Goal: Task Accomplishment & Management: Use online tool/utility

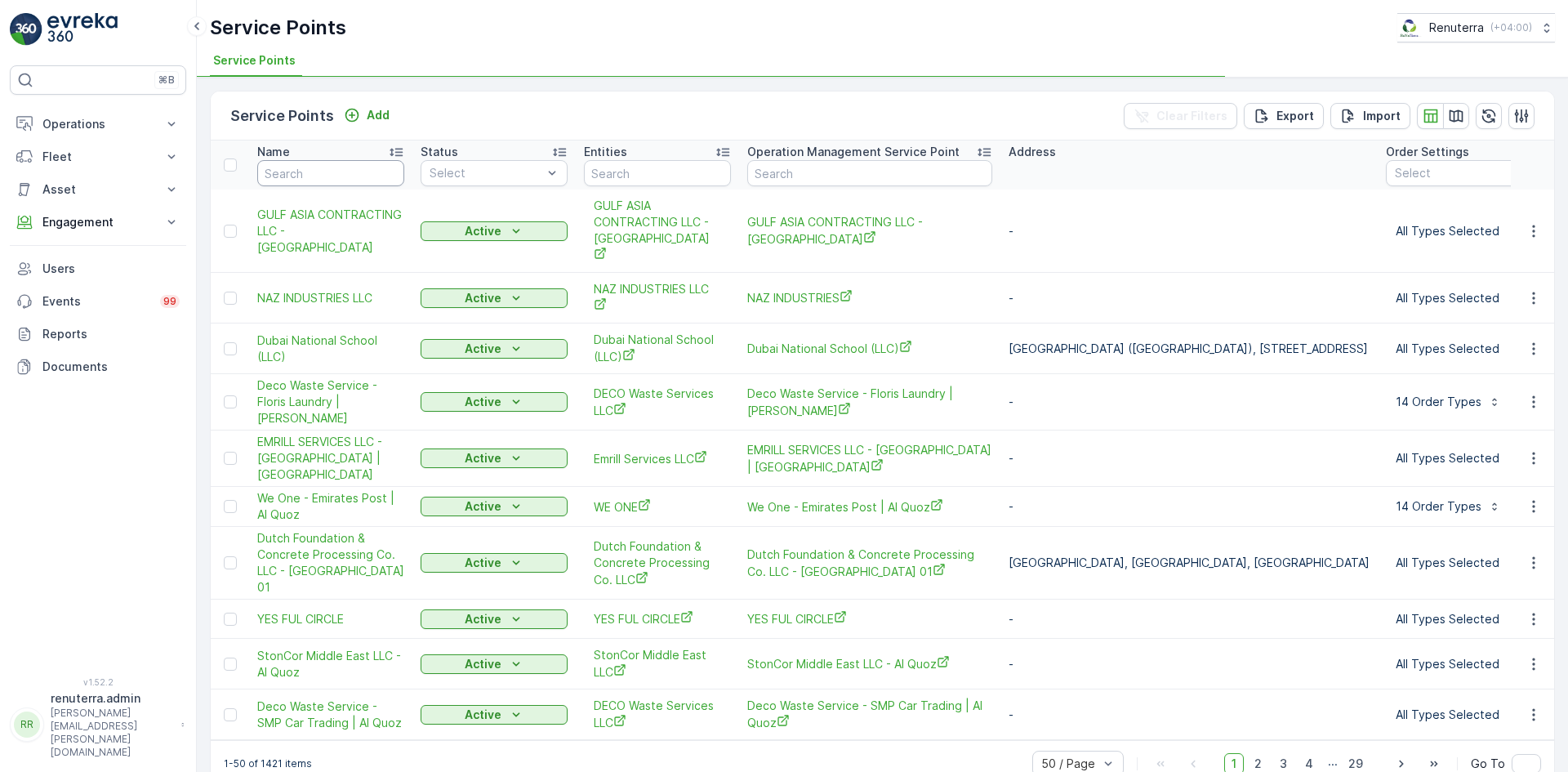
click at [296, 182] on input "text" at bounding box center [331, 174] width 147 height 26
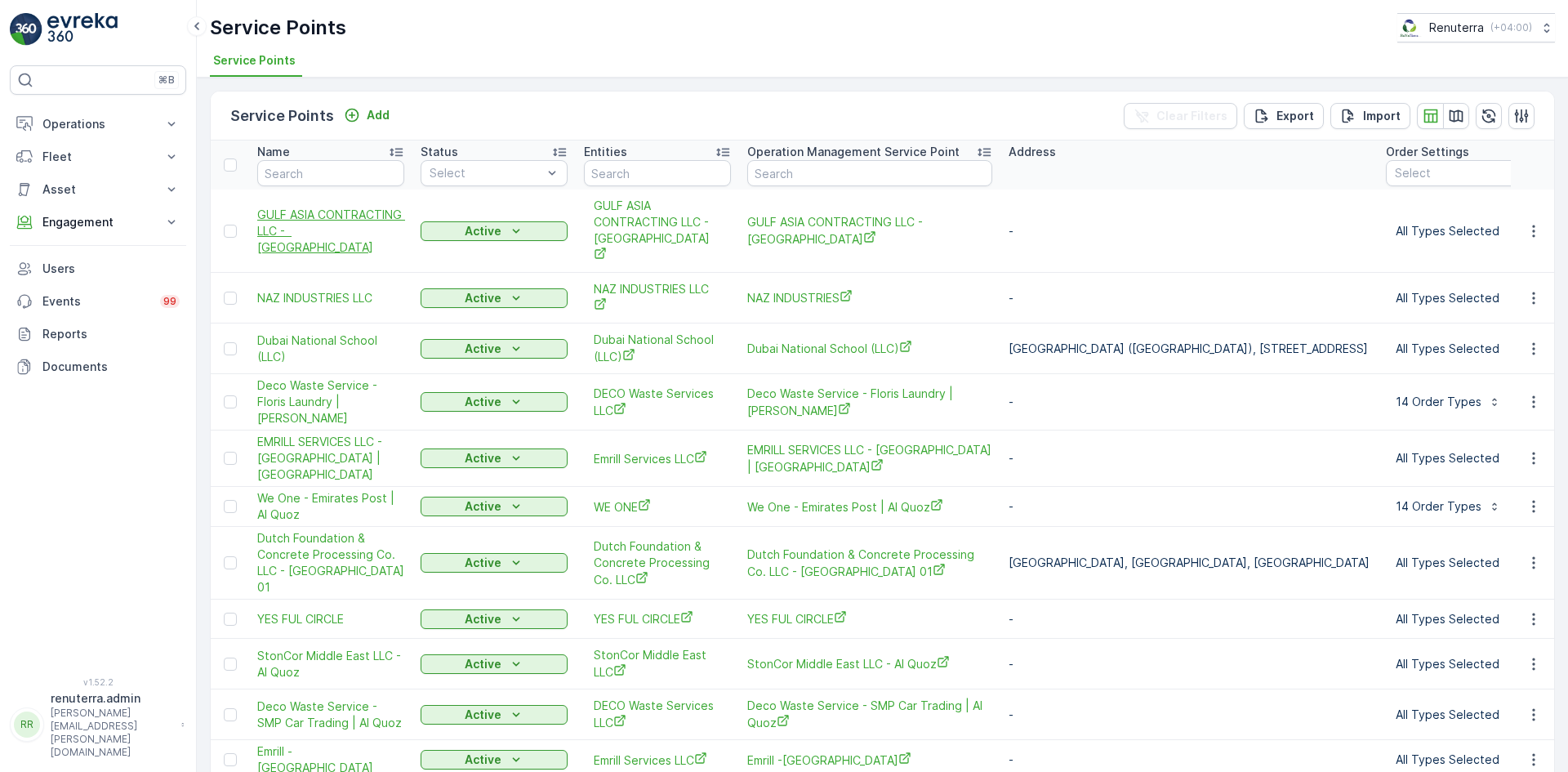
click at [324, 217] on span "GULF ASIA CONTRACTING LLC - Dubai Maritime City" at bounding box center [331, 231] width 147 height 49
click at [325, 168] on input "text" at bounding box center [331, 174] width 147 height 26
type input "dis"
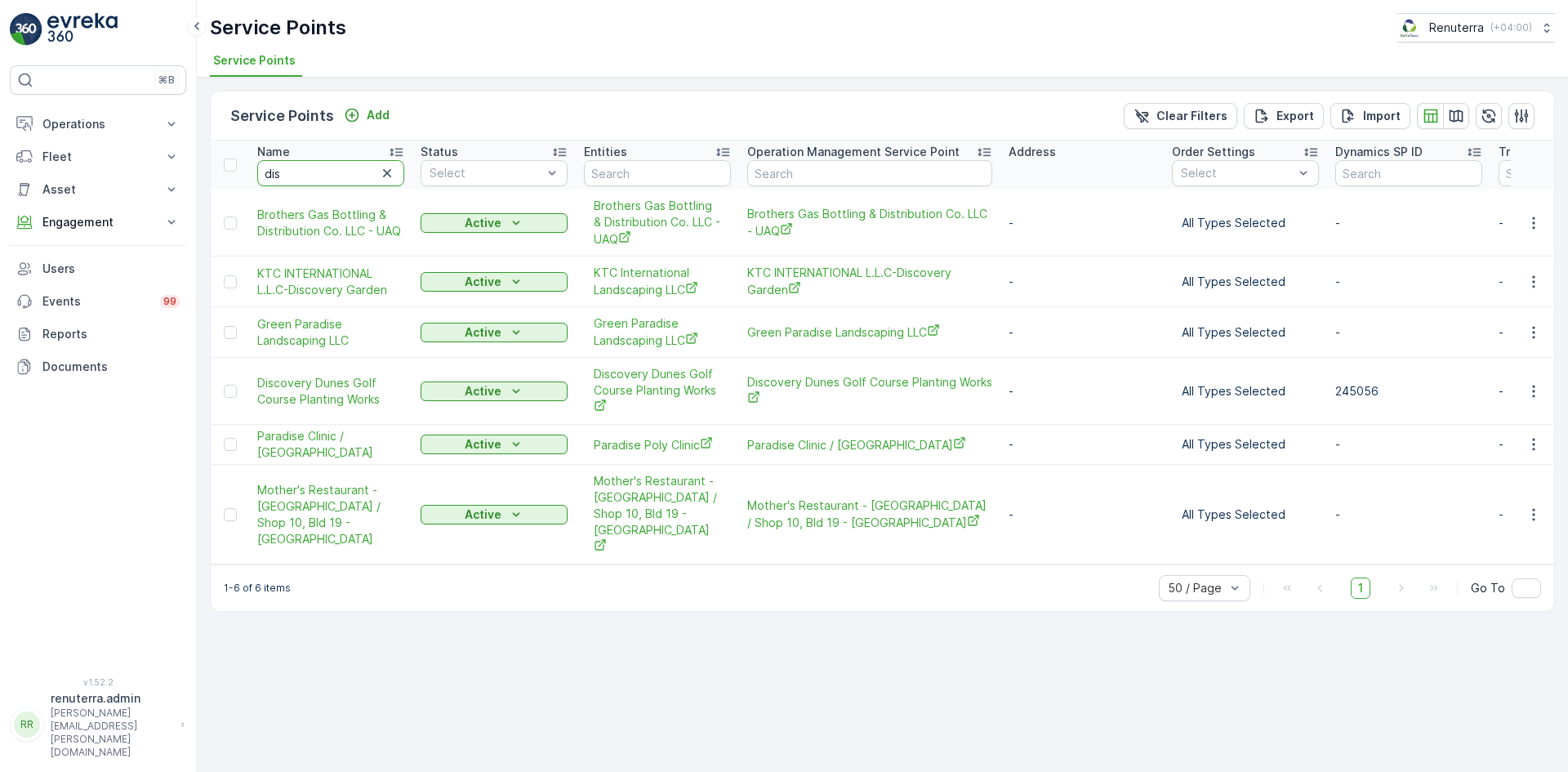
click at [325, 168] on input "dis" at bounding box center [331, 174] width 147 height 26
click at [325, 167] on input "dis" at bounding box center [331, 174] width 147 height 26
type input "discovry"
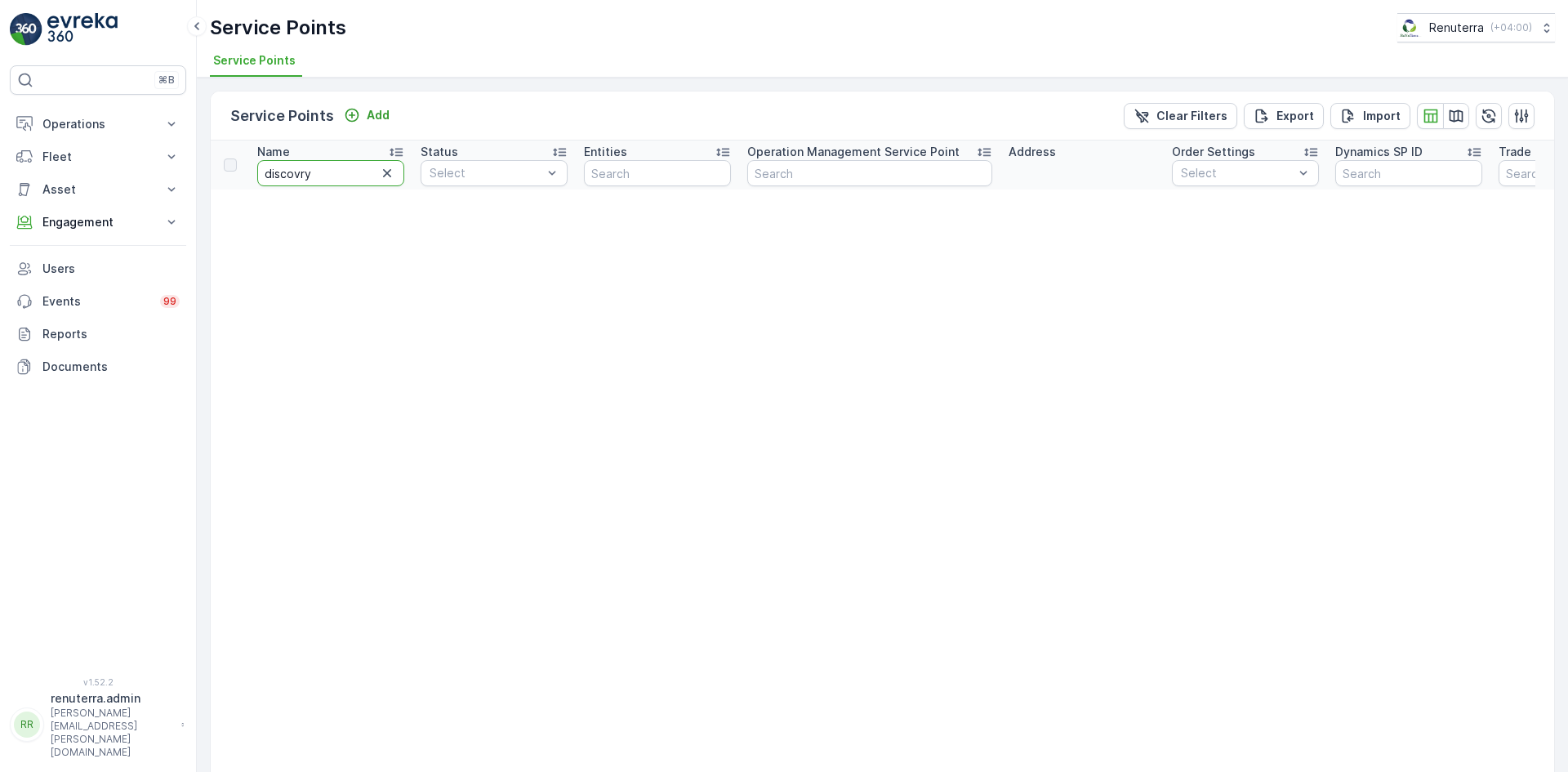
click at [318, 175] on input "discovry" at bounding box center [331, 174] width 147 height 26
type input "discov"
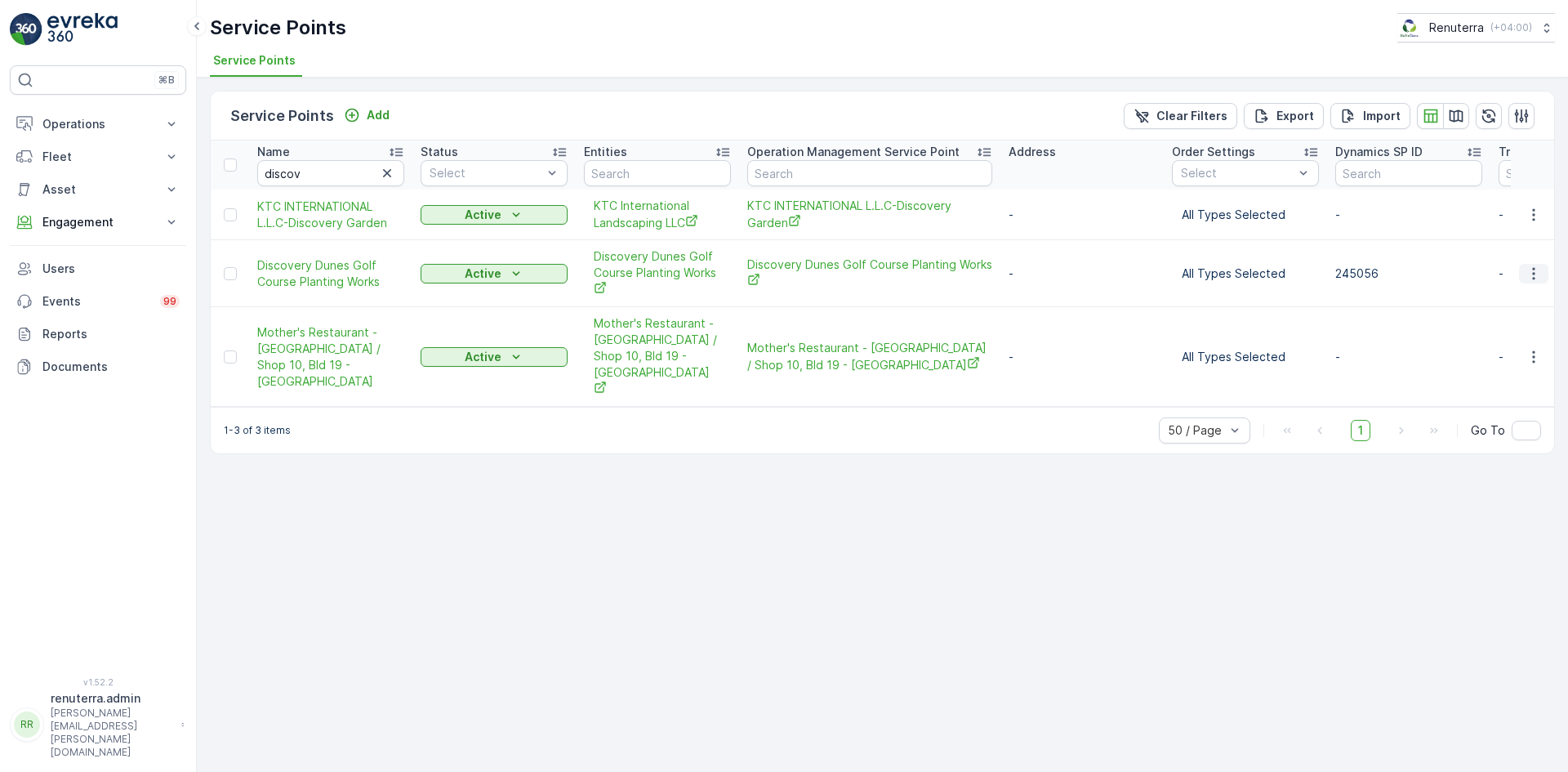
click at [1527, 275] on button "button" at bounding box center [1534, 274] width 29 height 19
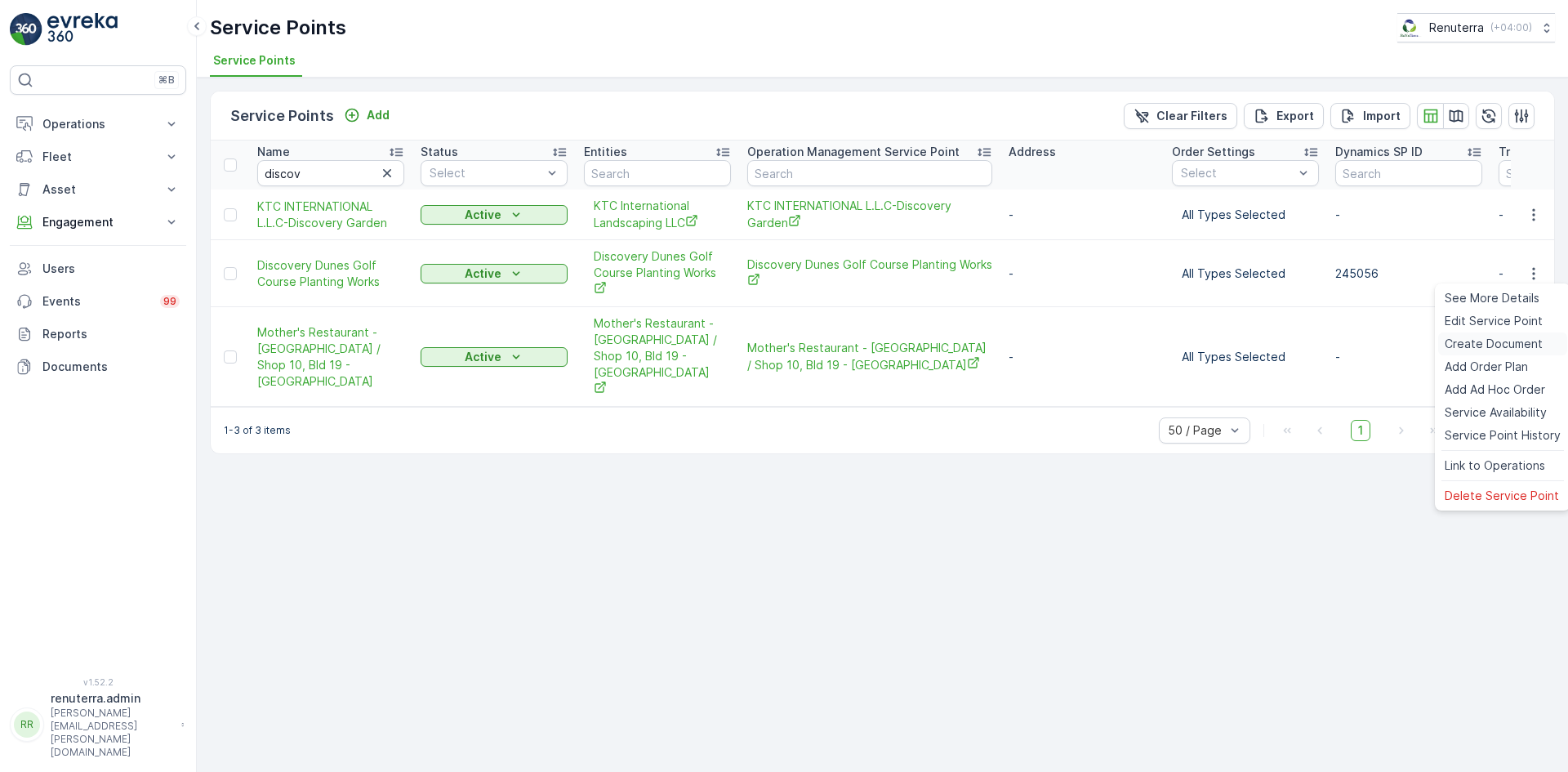
click at [1475, 342] on span "Create Document" at bounding box center [1493, 344] width 98 height 17
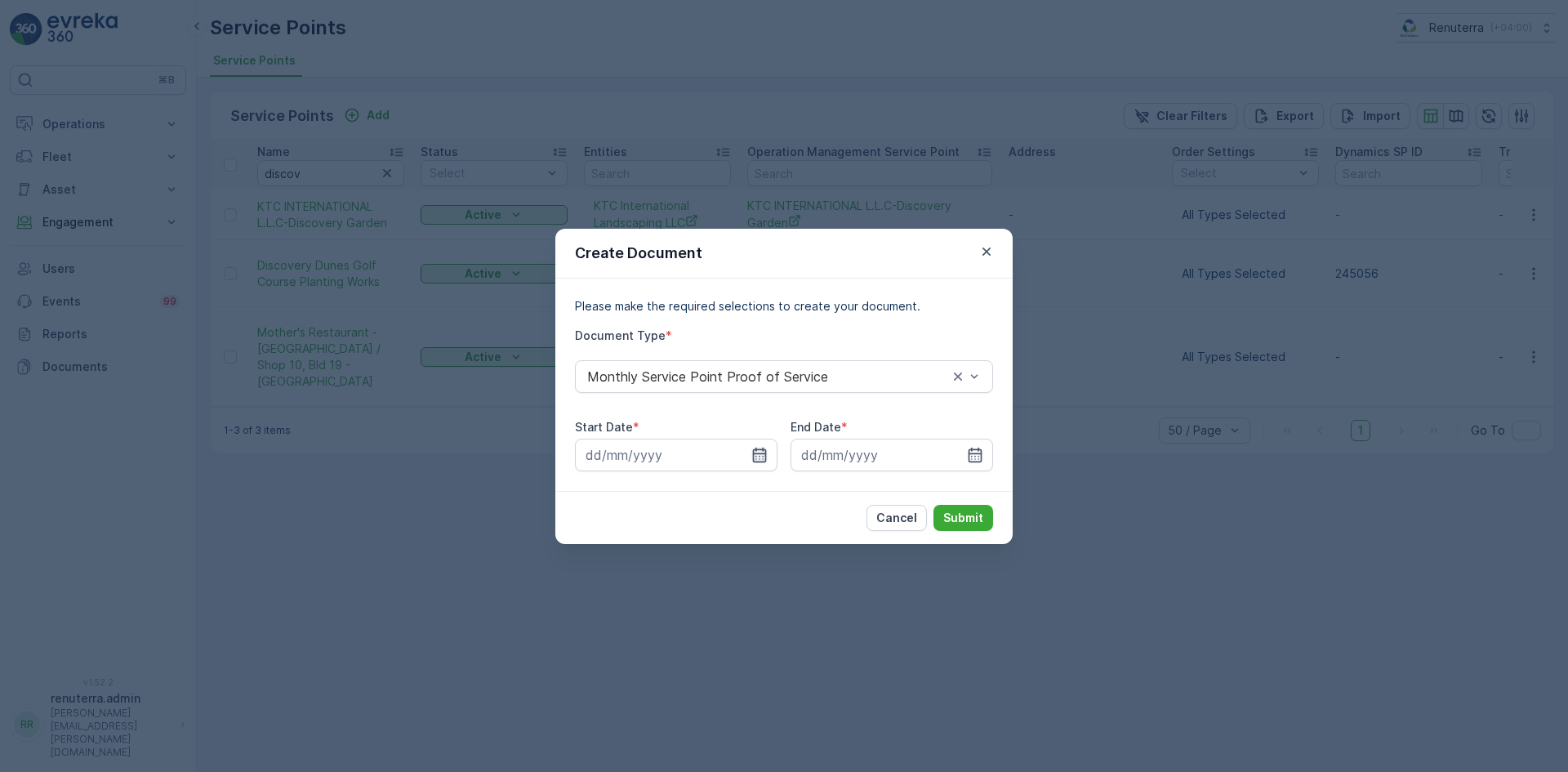
click at [752, 452] on icon "button" at bounding box center [759, 455] width 17 height 17
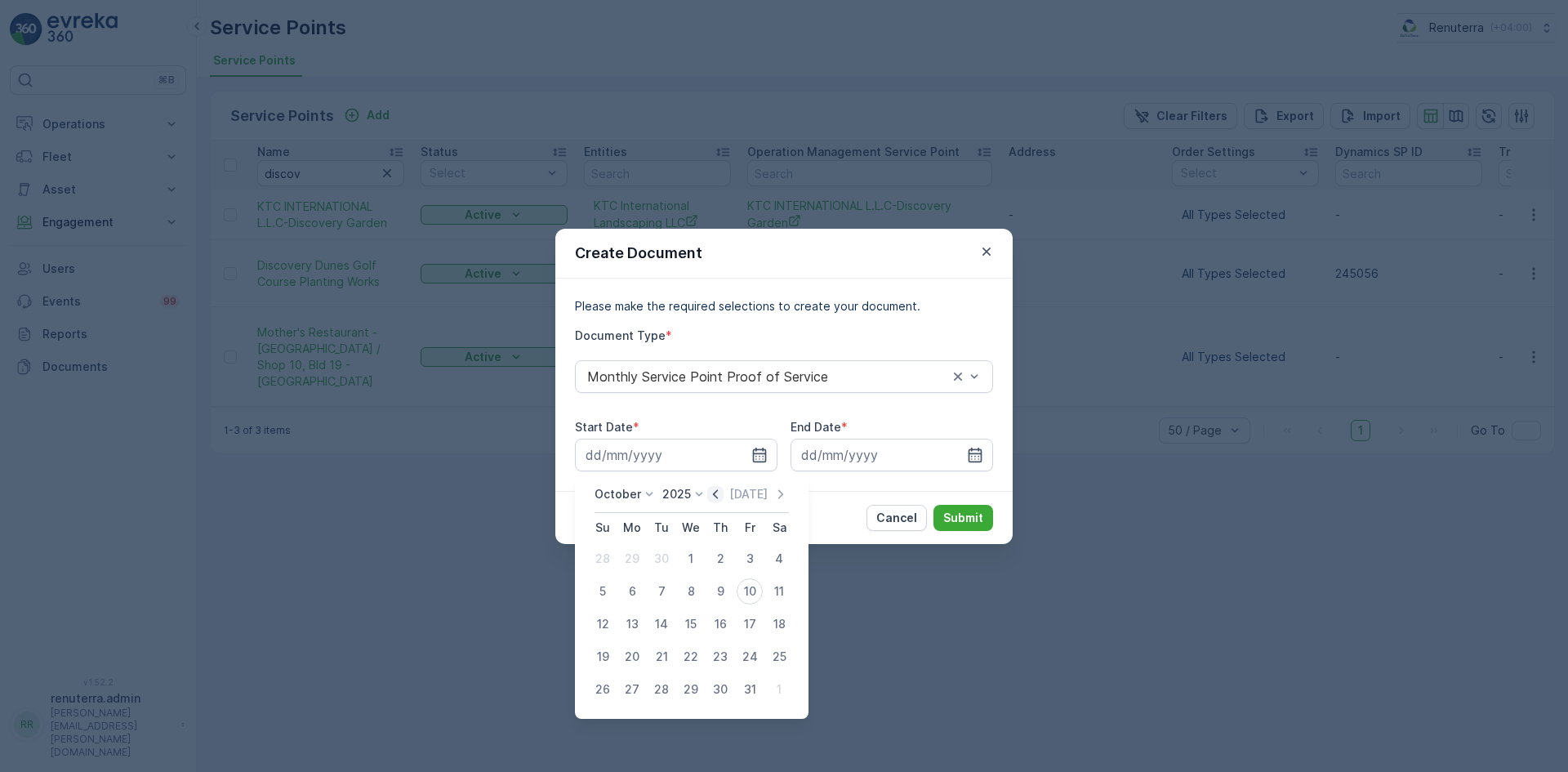
click at [717, 487] on icon "button" at bounding box center [715, 494] width 17 height 17
click at [628, 558] on div "1" at bounding box center [632, 559] width 26 height 26
type input "01.09.2025"
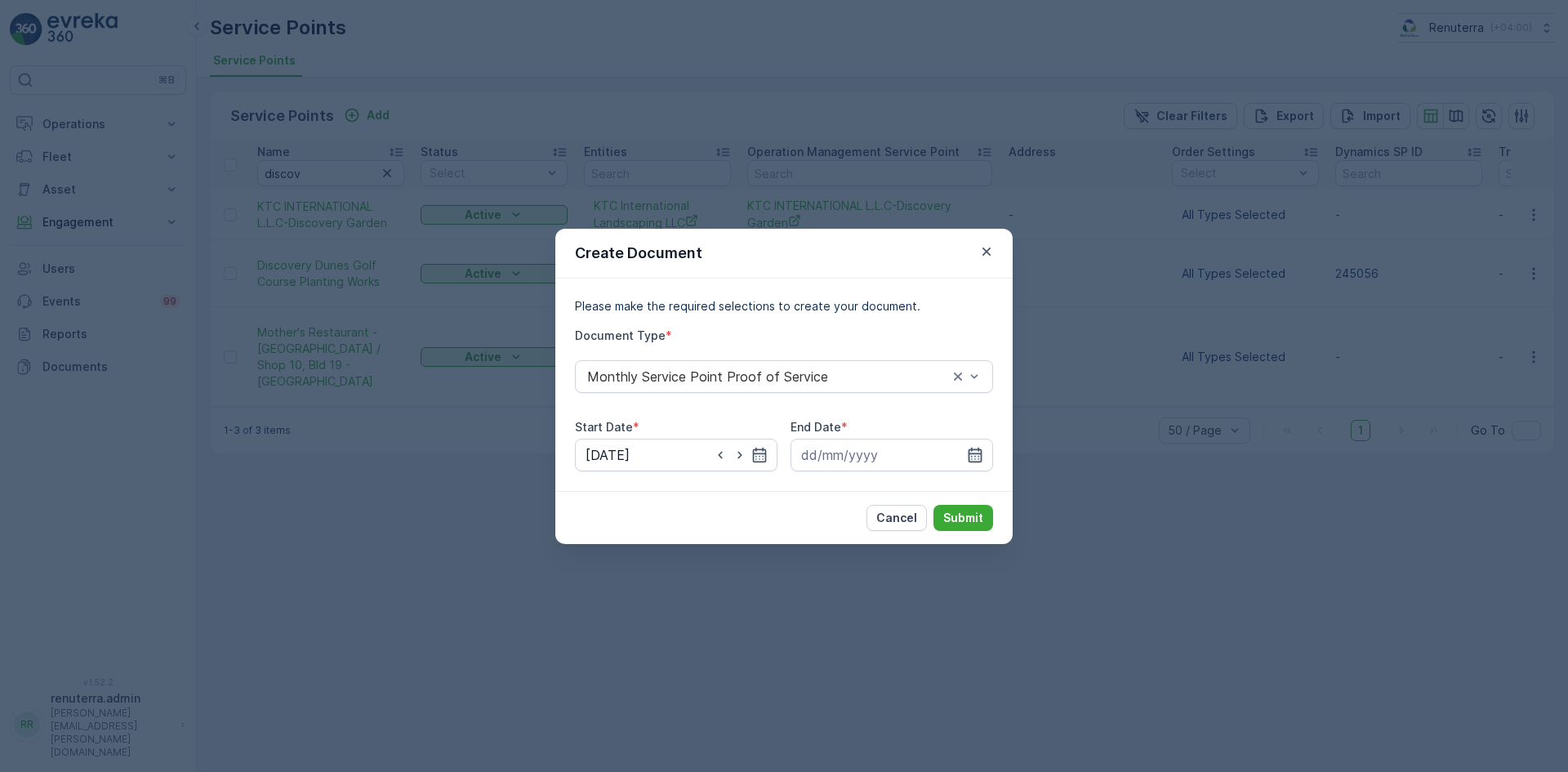
click at [980, 455] on icon "button" at bounding box center [975, 455] width 17 height 17
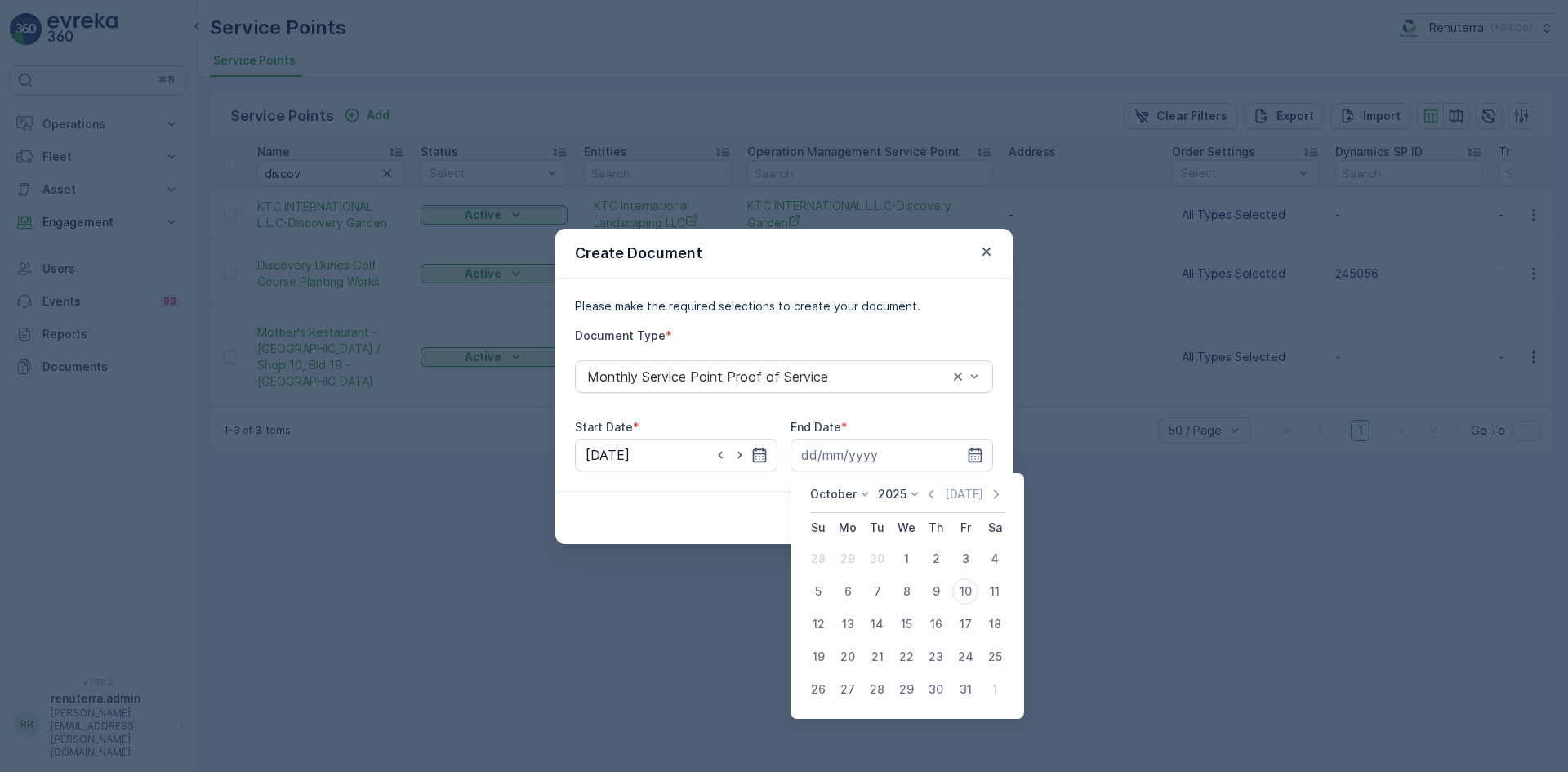
drag, startPoint x: 931, startPoint y: 492, endPoint x: 930, endPoint y: 506, distance: 14.0
click at [934, 493] on icon "button" at bounding box center [931, 494] width 17 height 17
click at [889, 689] on div "30" at bounding box center [877, 690] width 26 height 26
type input "30.09.2025"
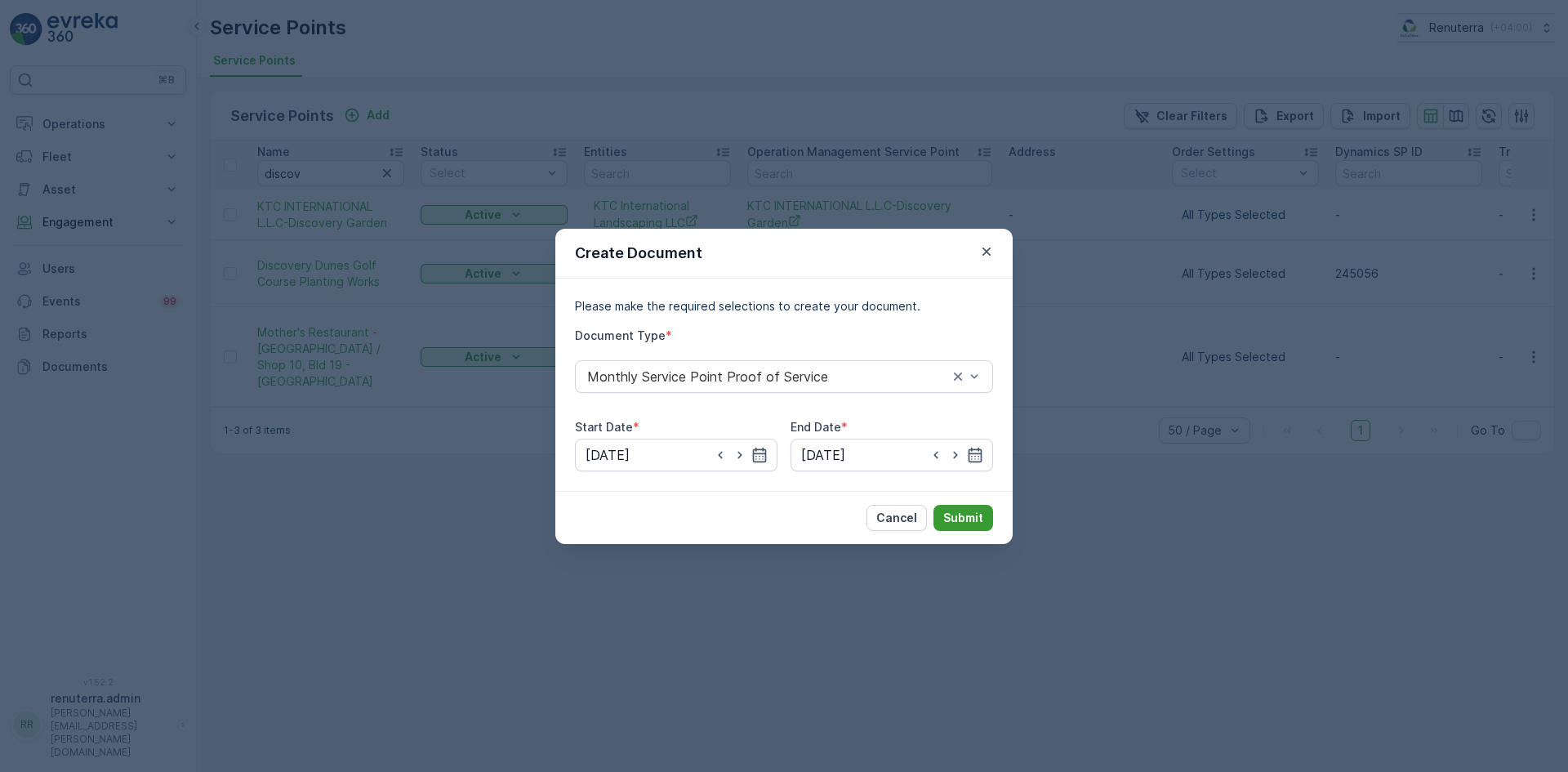
click at [991, 515] on div "Cancel Submit" at bounding box center [784, 518] width 458 height 53
click at [982, 523] on p "Submit" at bounding box center [963, 518] width 40 height 17
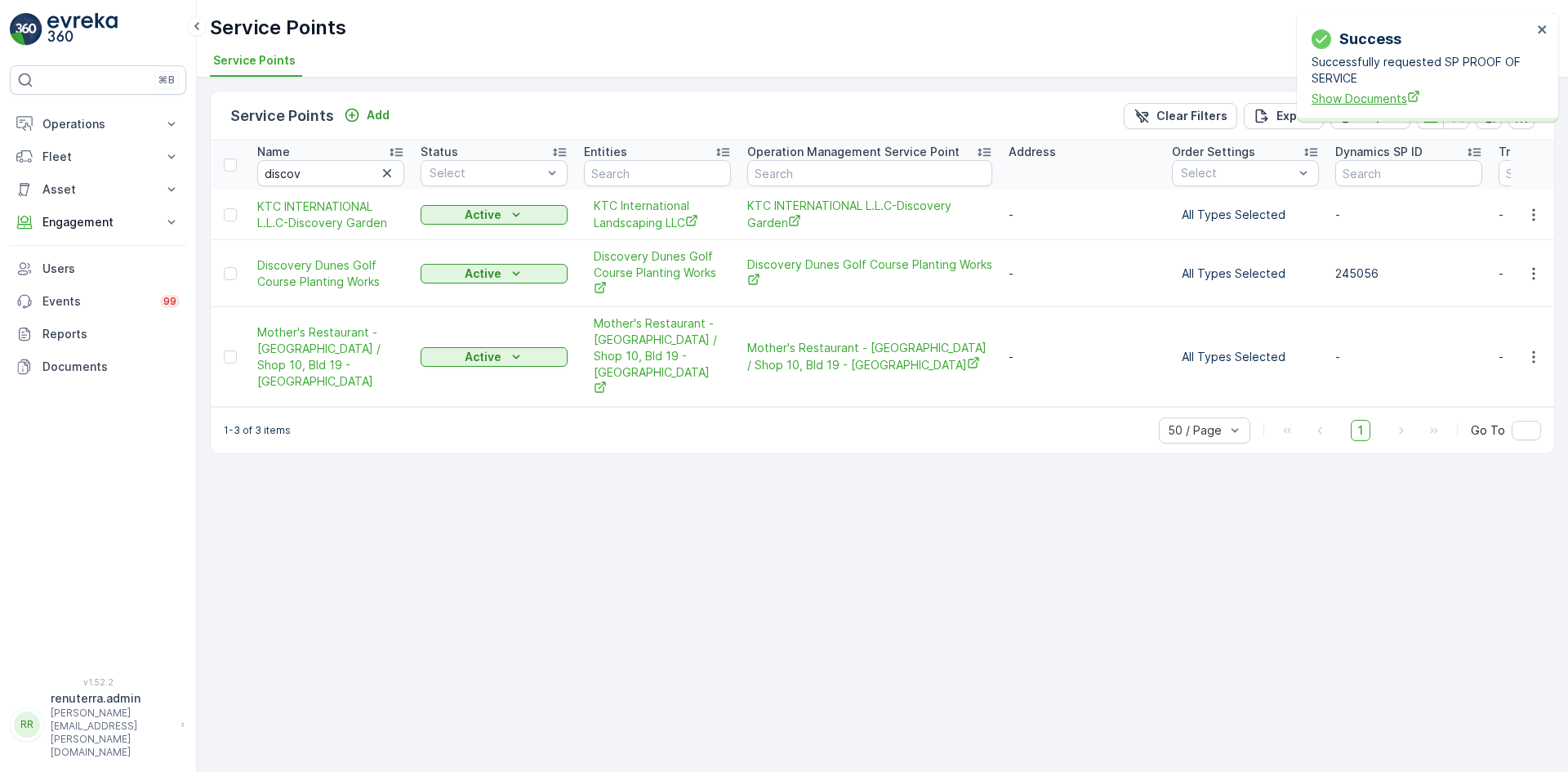
click at [1334, 96] on span "Show Documents" at bounding box center [1422, 98] width 220 height 17
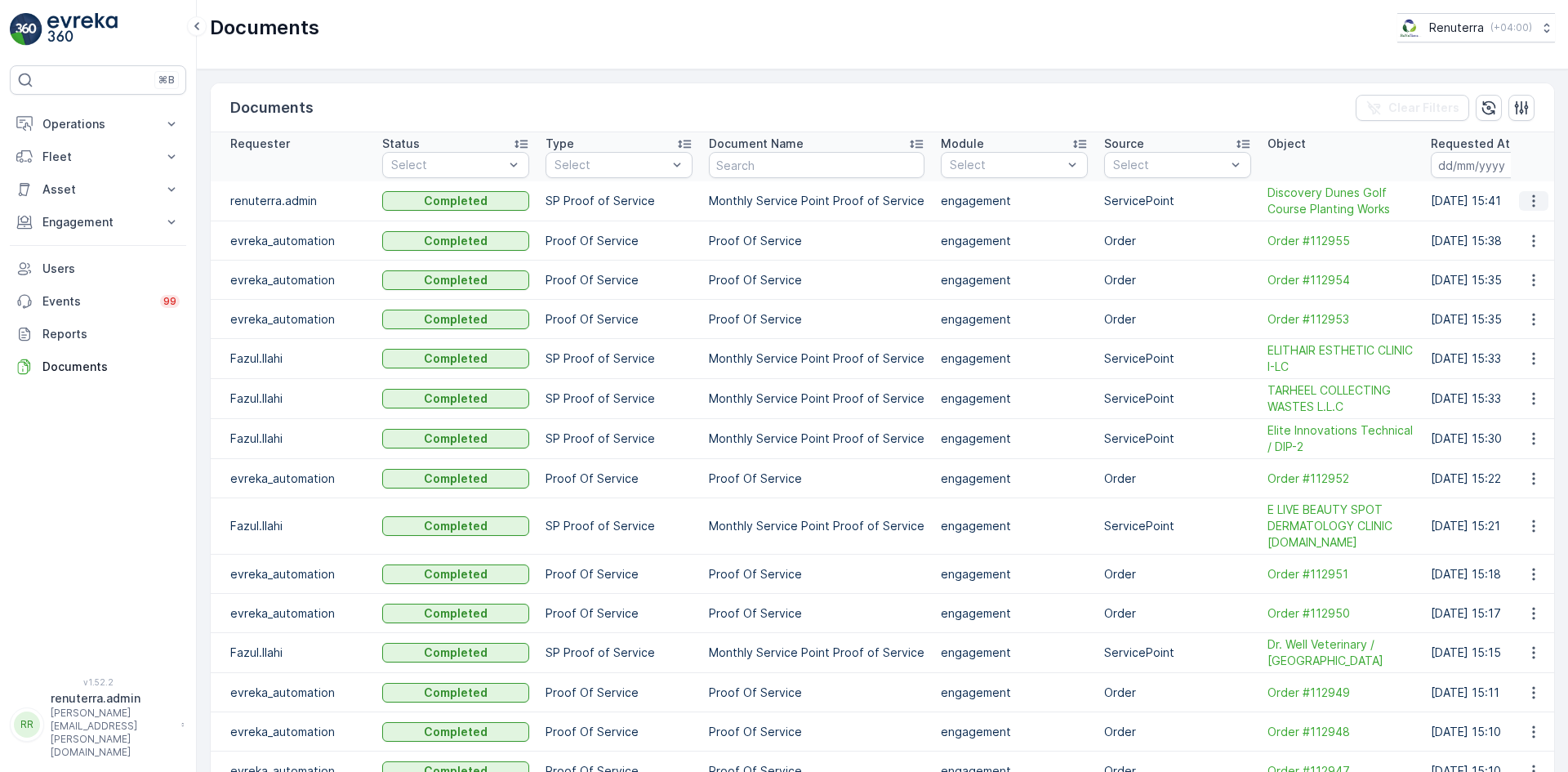
click at [1533, 202] on icon "button" at bounding box center [1534, 201] width 3 height 12
click at [1527, 222] on span "See Details" at bounding box center [1529, 225] width 63 height 17
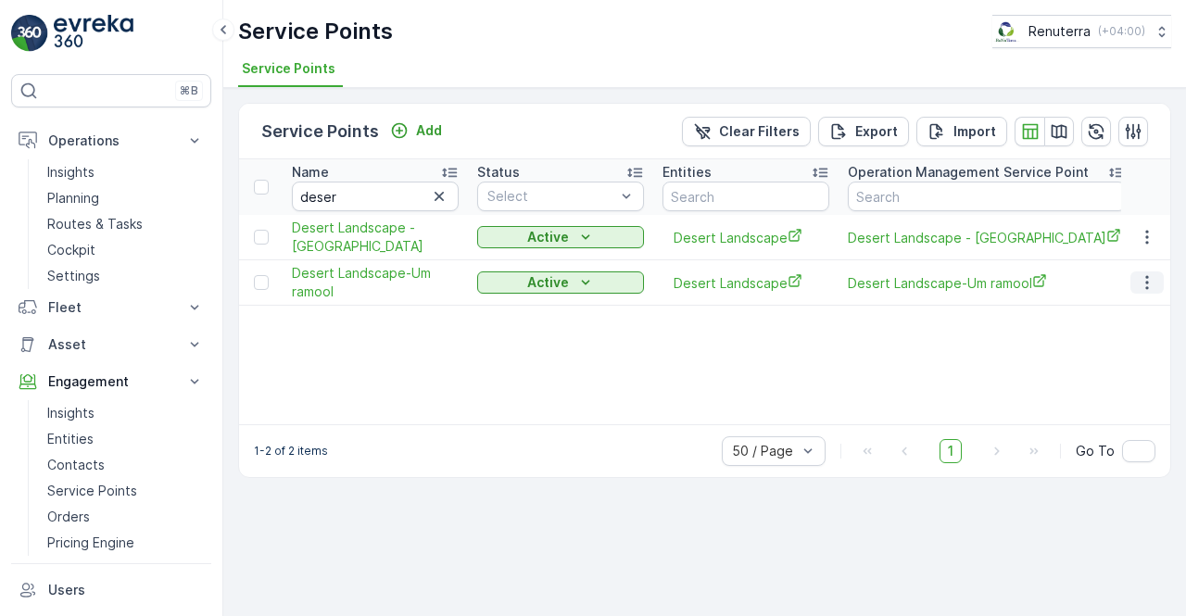
click at [1134, 284] on button "button" at bounding box center [1146, 282] width 33 height 22
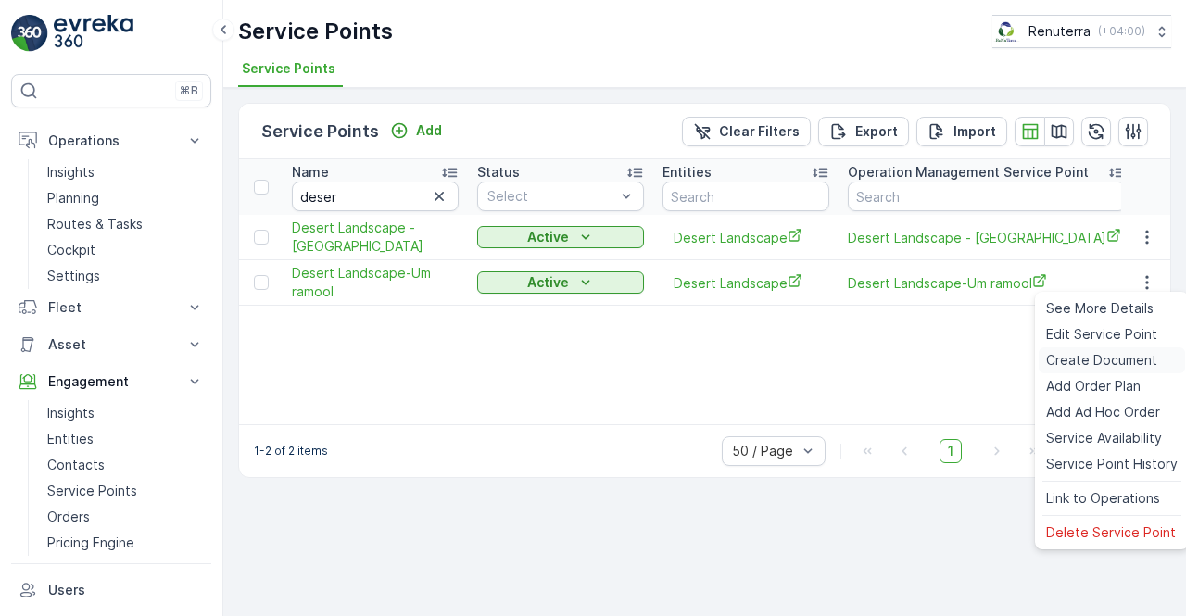
click at [1090, 360] on span "Create Document" at bounding box center [1101, 360] width 111 height 19
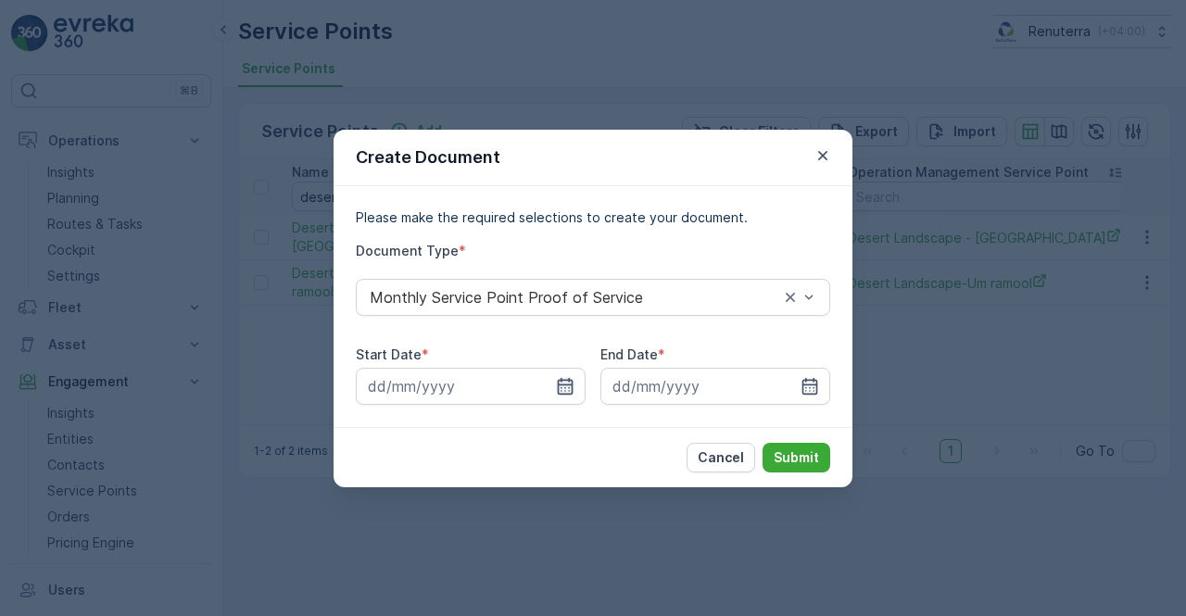
click at [570, 389] on icon "button" at bounding box center [565, 386] width 19 height 19
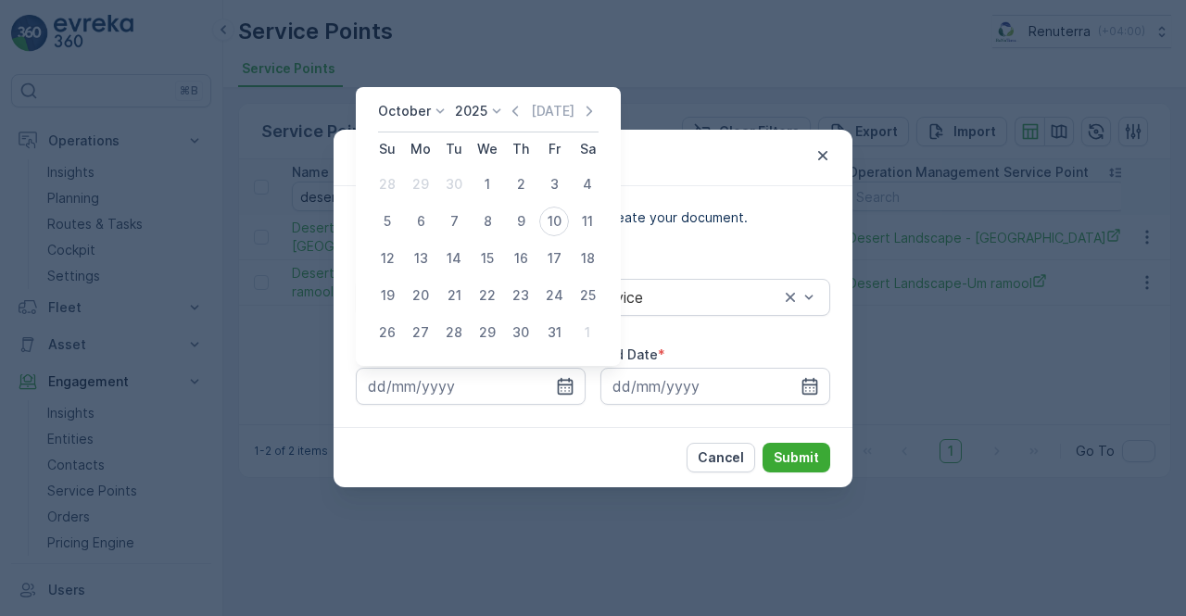
drag, startPoint x: 518, startPoint y: 118, endPoint x: 506, endPoint y: 147, distance: 32.0
click at [515, 118] on icon "button" at bounding box center [515, 111] width 19 height 19
click at [430, 183] on div "1" at bounding box center [421, 184] width 30 height 30
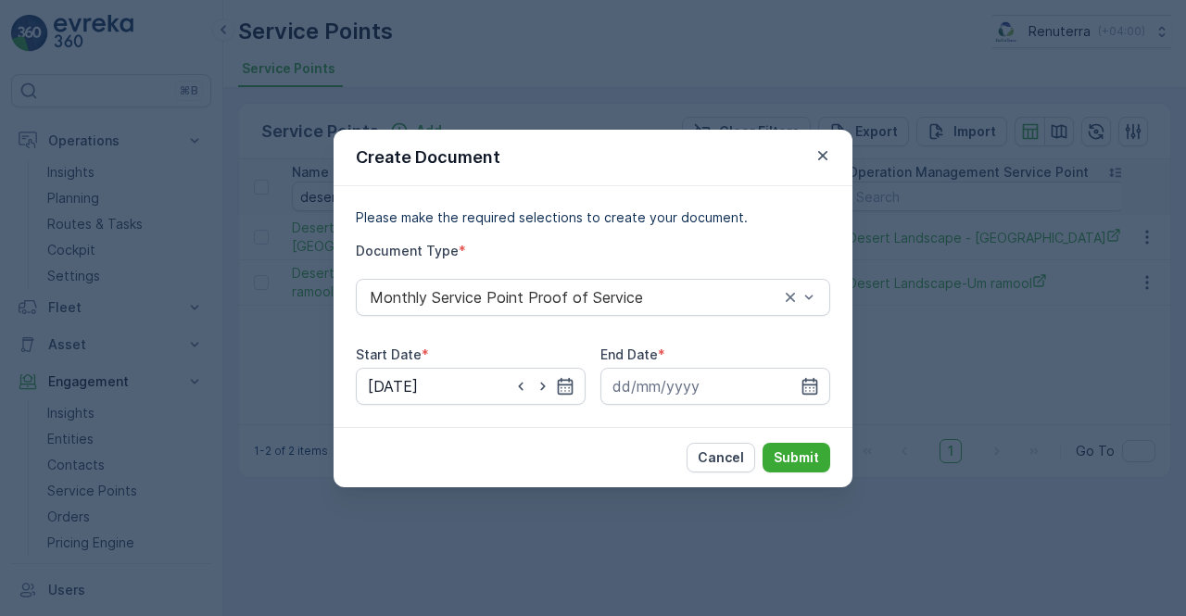
type input "01.09.2025"
click at [810, 375] on input at bounding box center [715, 386] width 230 height 37
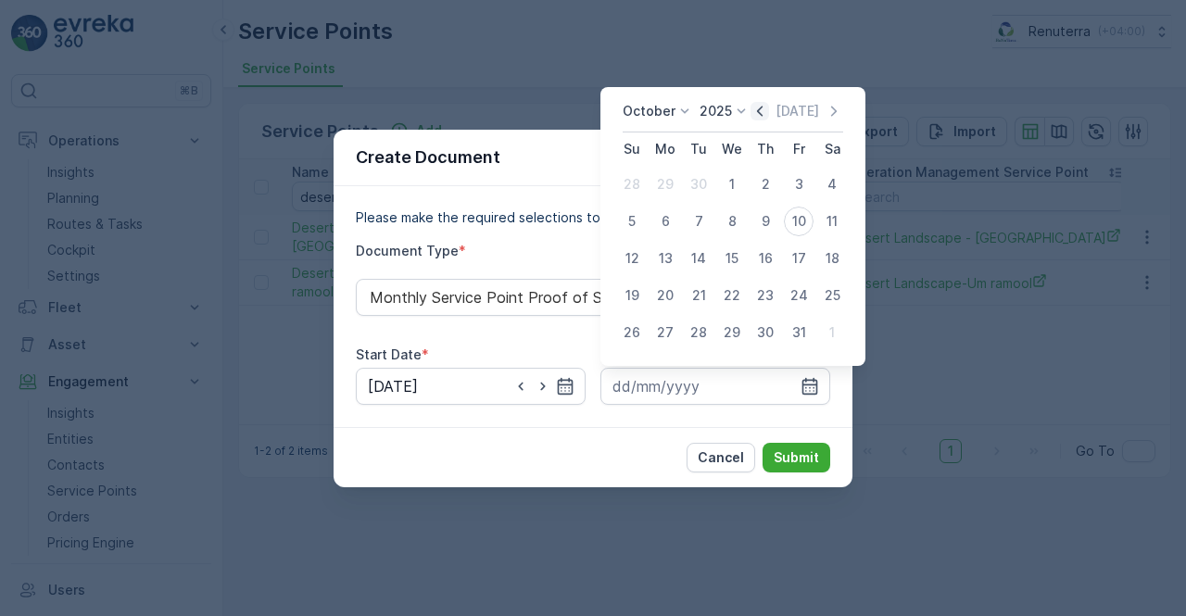
click at [761, 114] on icon "button" at bounding box center [759, 111] width 19 height 19
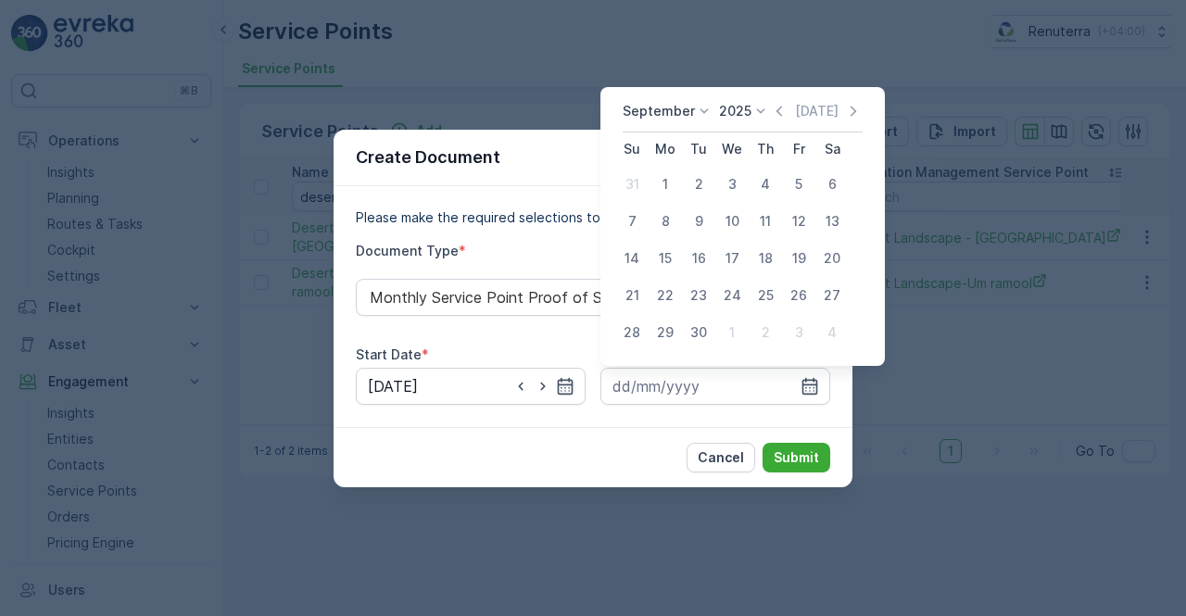
drag, startPoint x: 687, startPoint y: 335, endPoint x: 695, endPoint y: 342, distance: 9.8
click at [687, 336] on div "30" at bounding box center [699, 333] width 30 height 30
type input "30.09.2025"
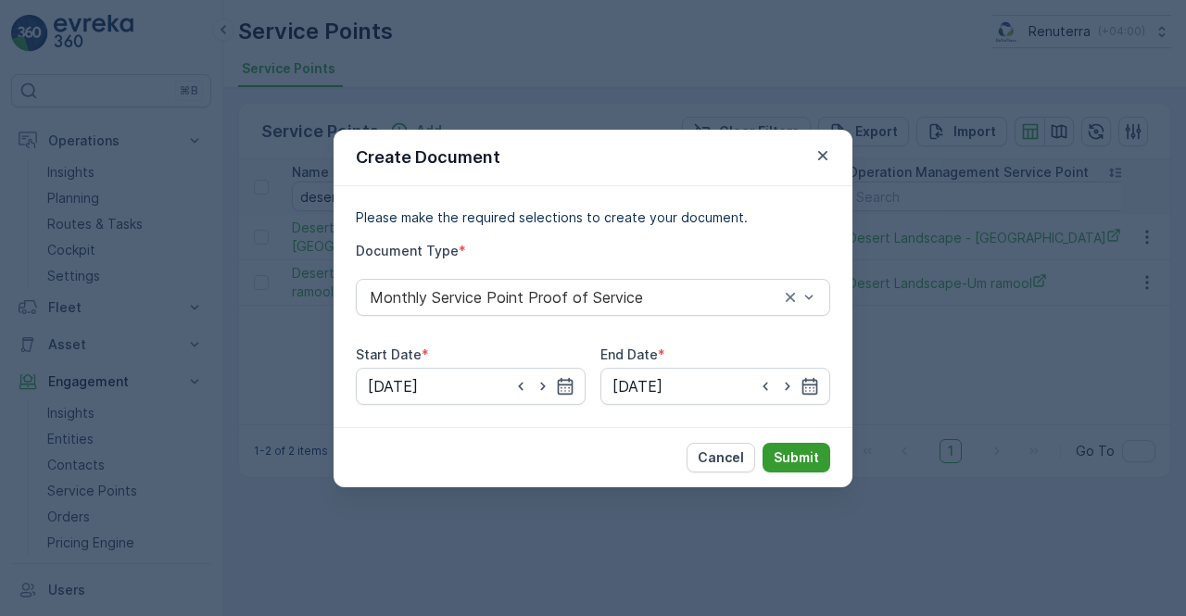
click at [791, 446] on button "Submit" at bounding box center [796, 458] width 68 height 30
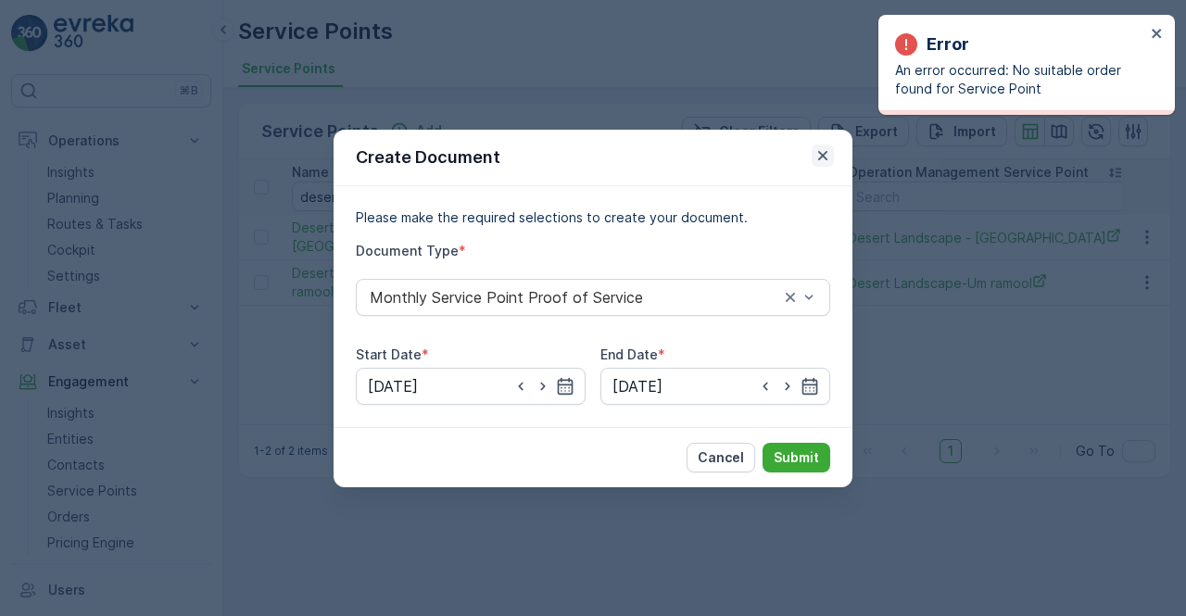
click at [824, 155] on icon "button" at bounding box center [822, 155] width 19 height 19
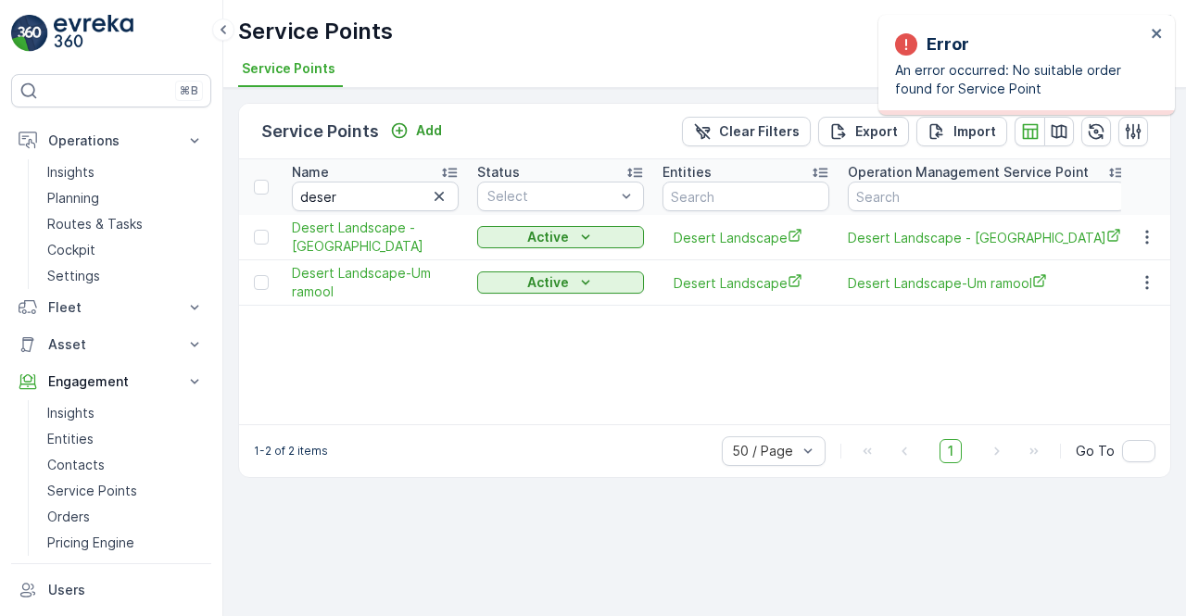
click at [350, 210] on th "Name deser" at bounding box center [374, 187] width 185 height 56
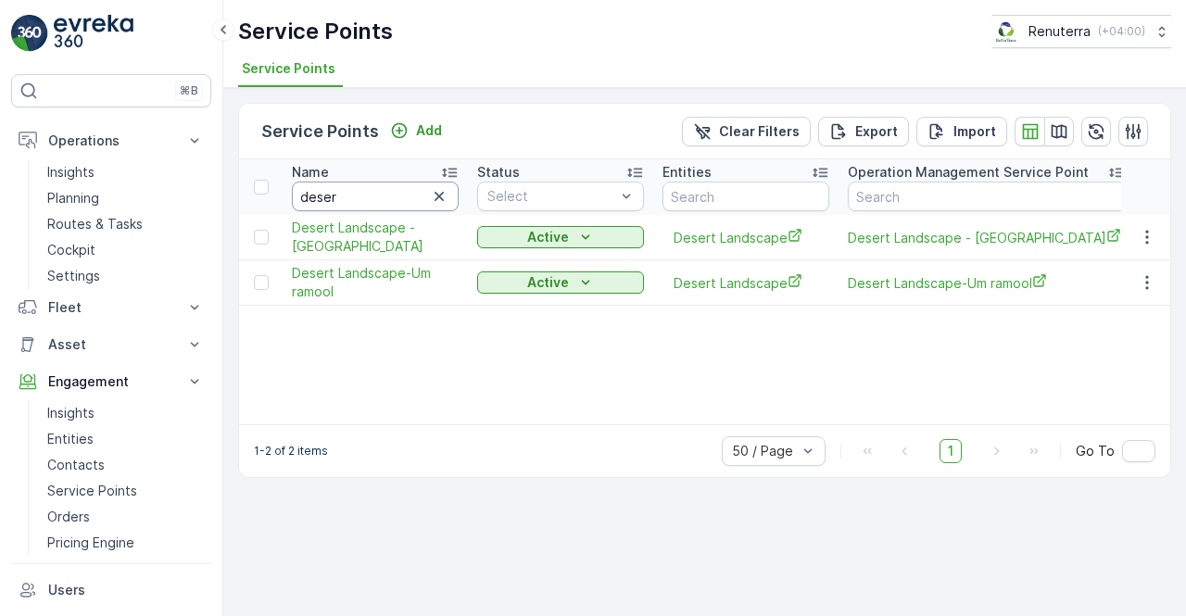
click at [356, 201] on input "deser" at bounding box center [375, 197] width 167 height 30
type input "d"
type input "berkery"
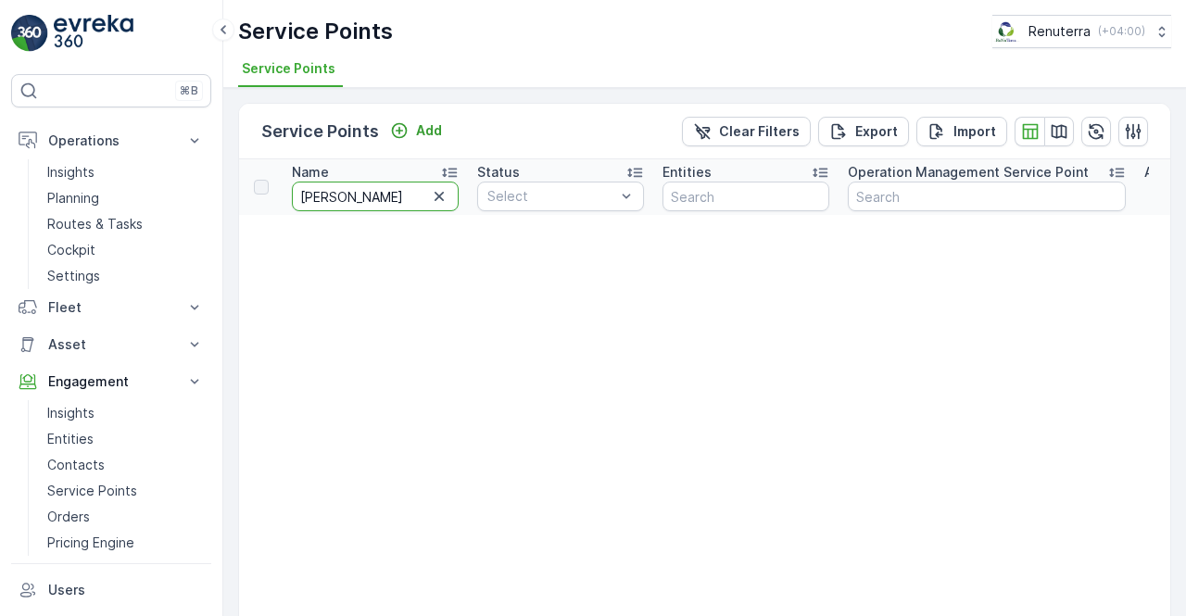
click at [408, 196] on input "berkery" at bounding box center [375, 197] width 167 height 30
type input "berk"
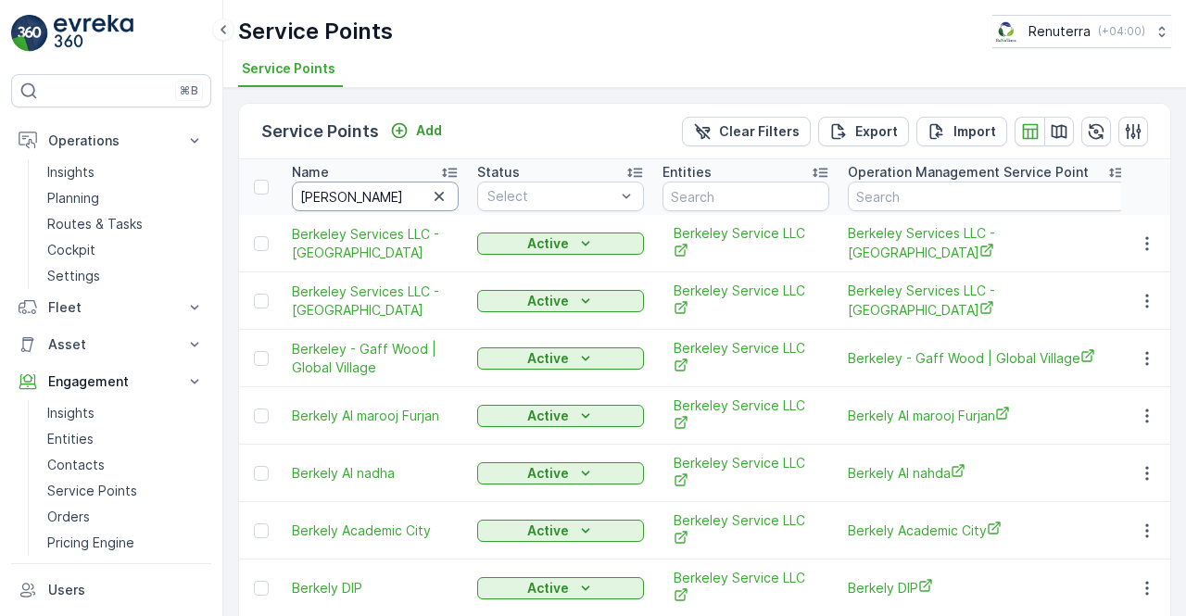
click at [337, 195] on input "berk" at bounding box center [375, 197] width 167 height 30
type input "b"
type input "ktc"
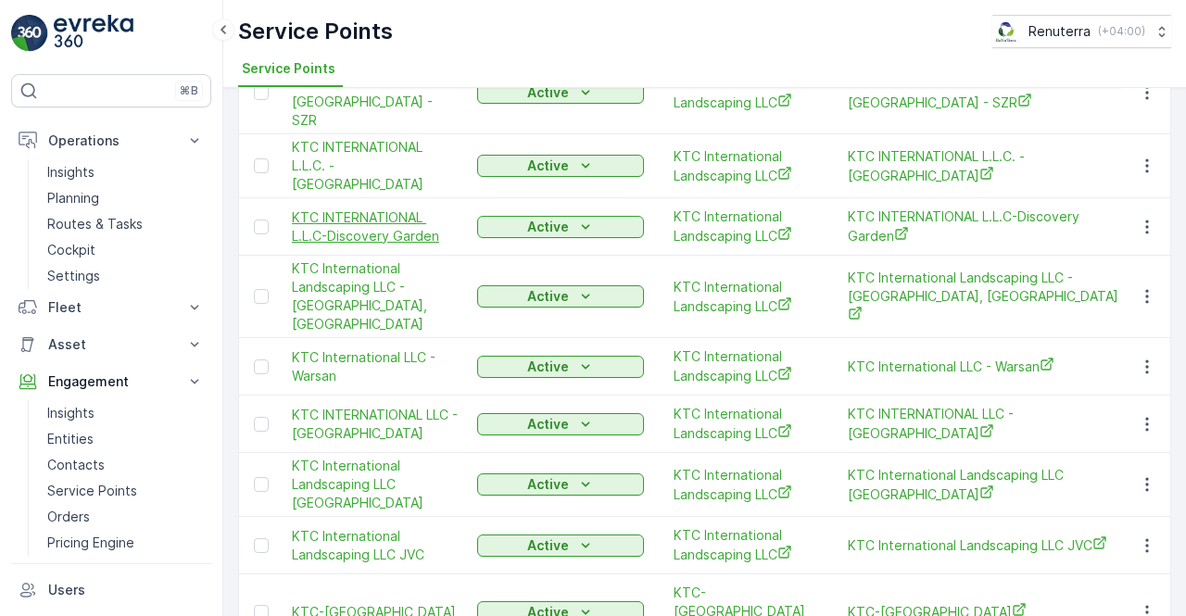
scroll to position [369, 0]
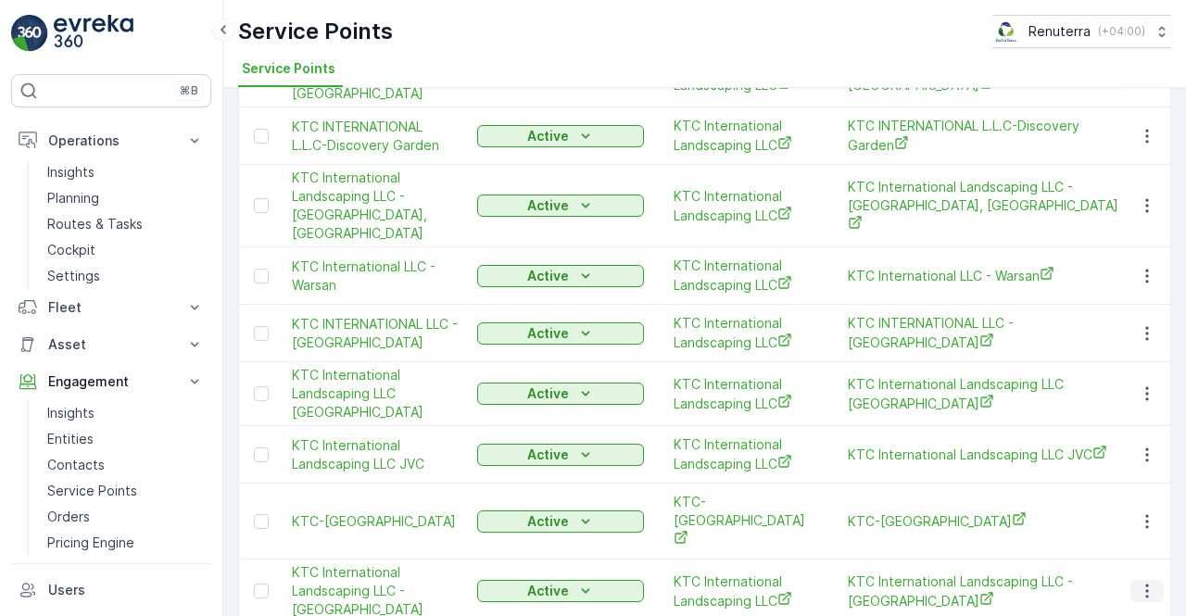
click at [1145, 582] on icon "button" at bounding box center [1146, 591] width 19 height 19
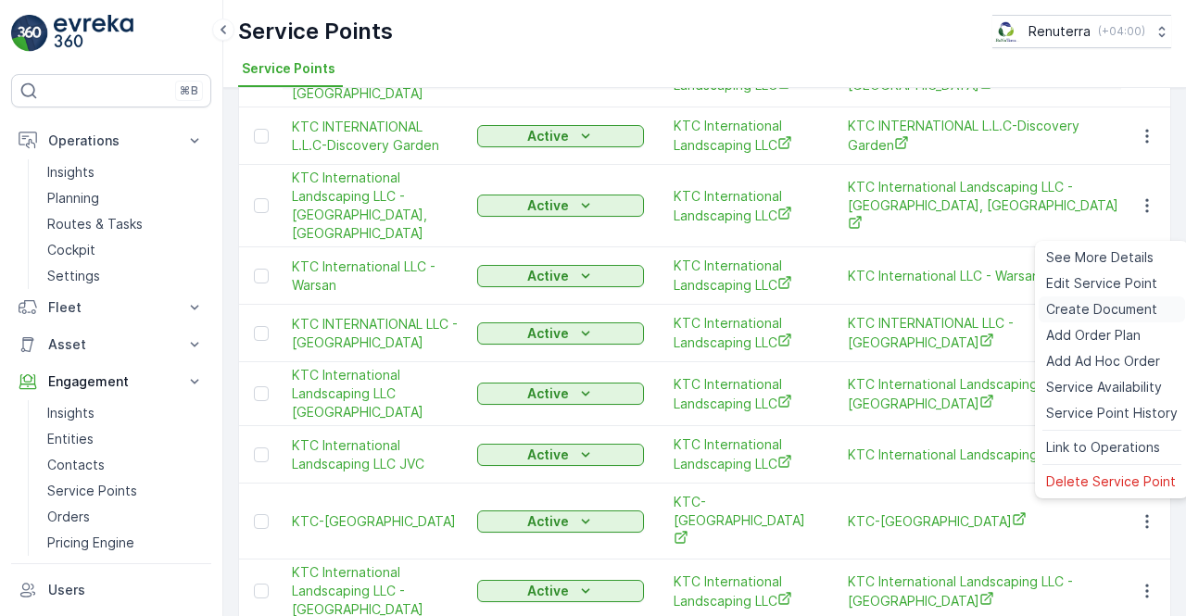
click at [1069, 311] on span "Create Document" at bounding box center [1101, 309] width 111 height 19
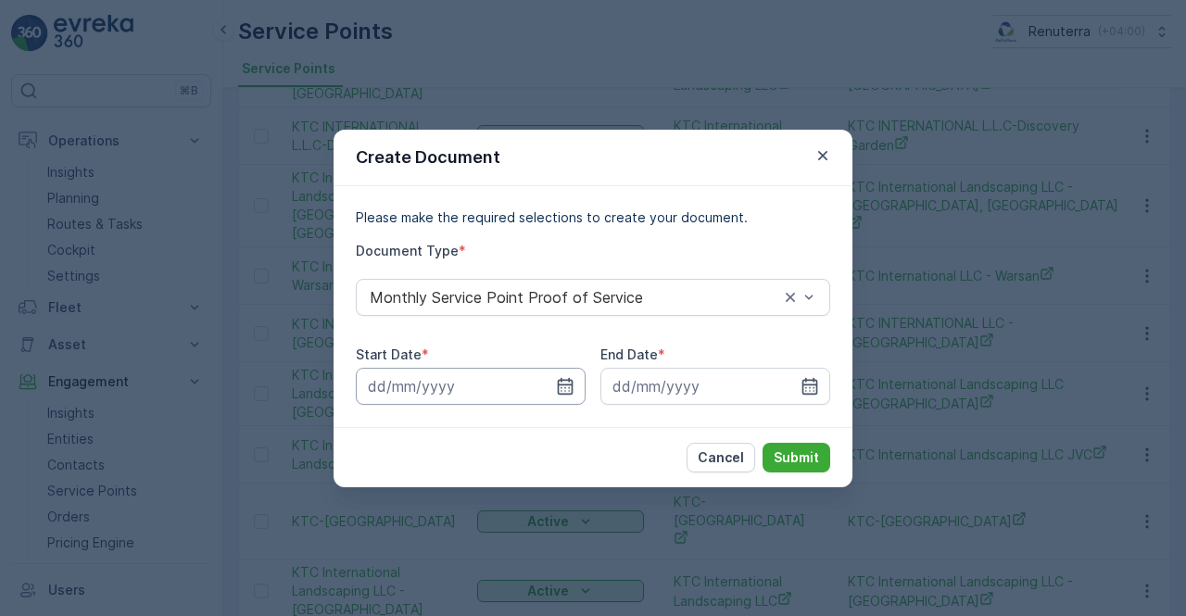
click at [549, 386] on input at bounding box center [471, 386] width 230 height 37
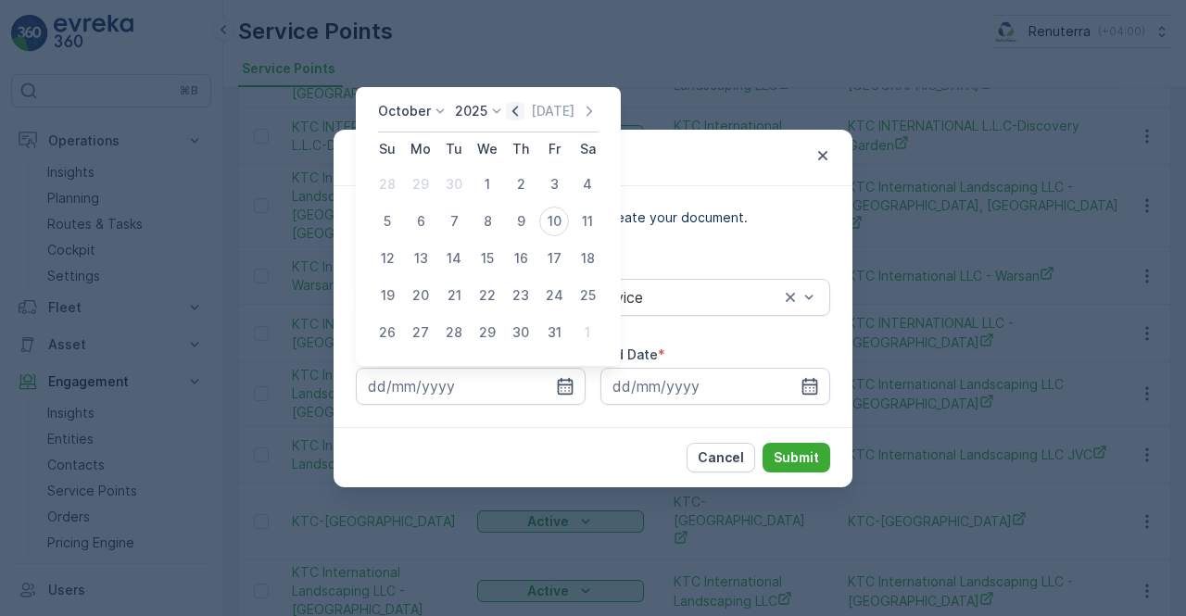
click at [522, 114] on icon "button" at bounding box center [515, 111] width 19 height 19
click at [426, 186] on div "1" at bounding box center [421, 184] width 30 height 30
type input "01.09.2025"
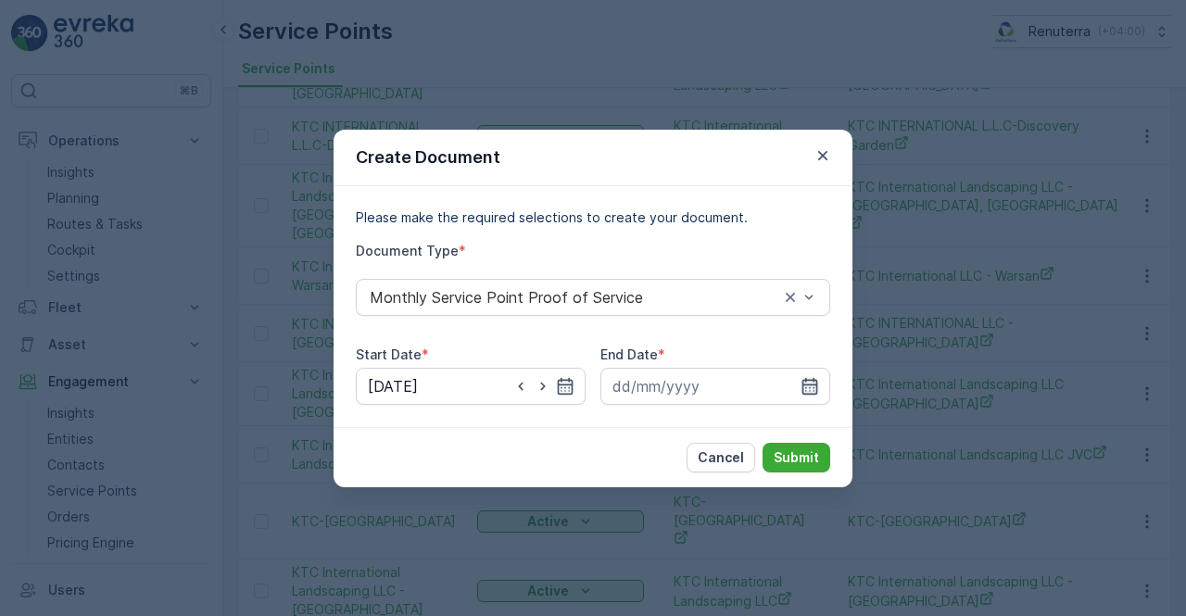
click at [816, 383] on icon "button" at bounding box center [809, 386] width 19 height 19
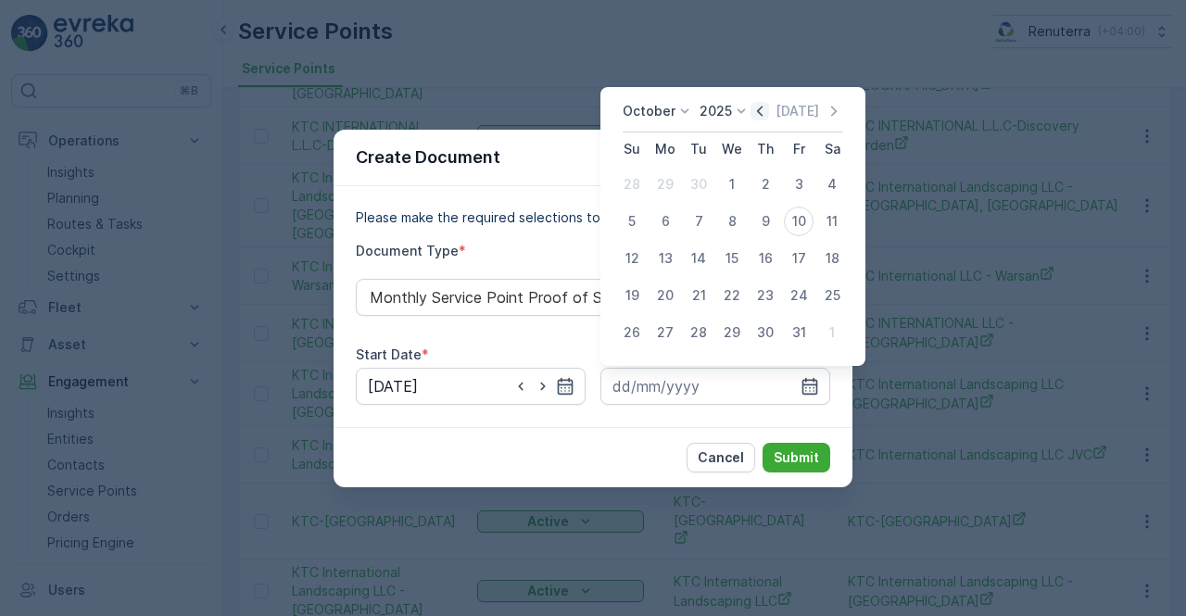
click at [762, 114] on icon "button" at bounding box center [760, 111] width 6 height 10
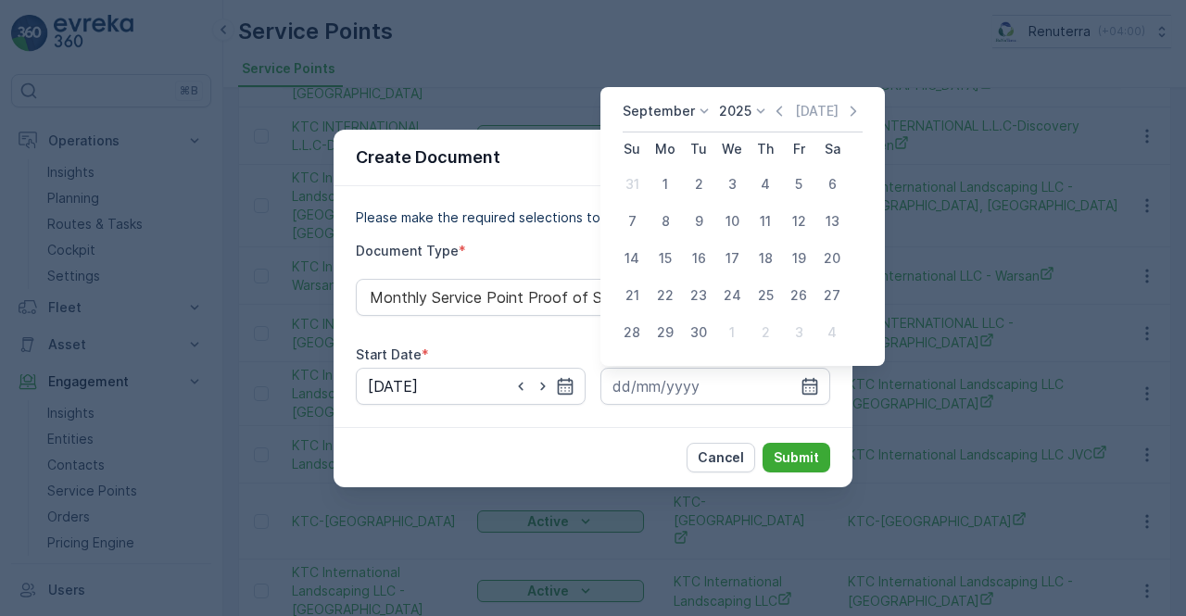
click at [697, 329] on div "30" at bounding box center [699, 333] width 30 height 30
type input "30.09.2025"
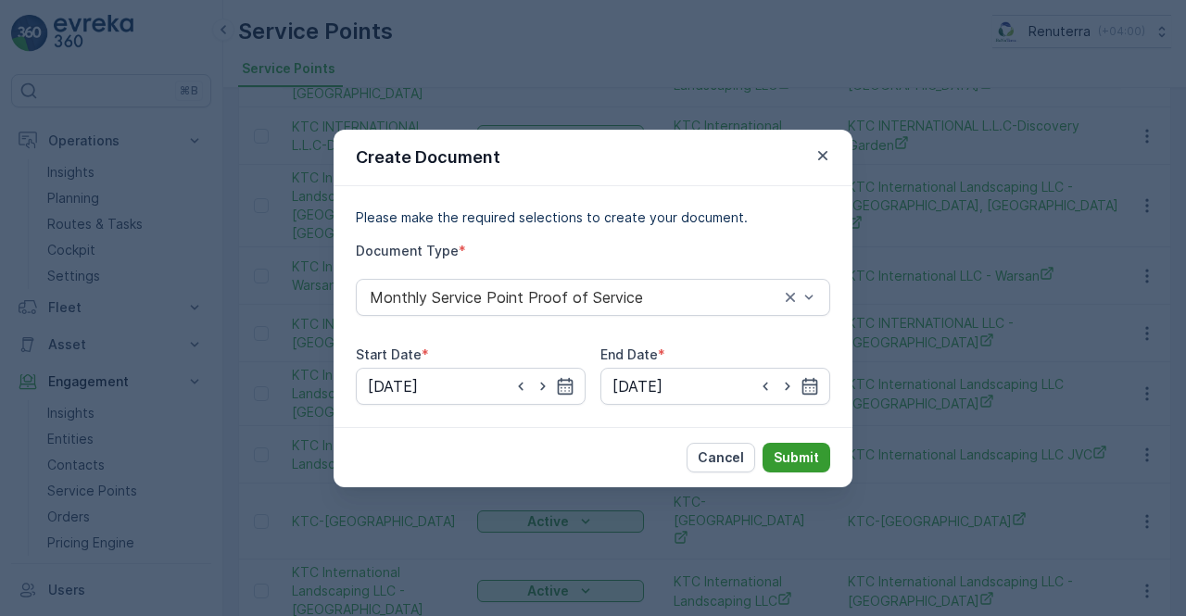
click at [812, 462] on p "Submit" at bounding box center [795, 457] width 45 height 19
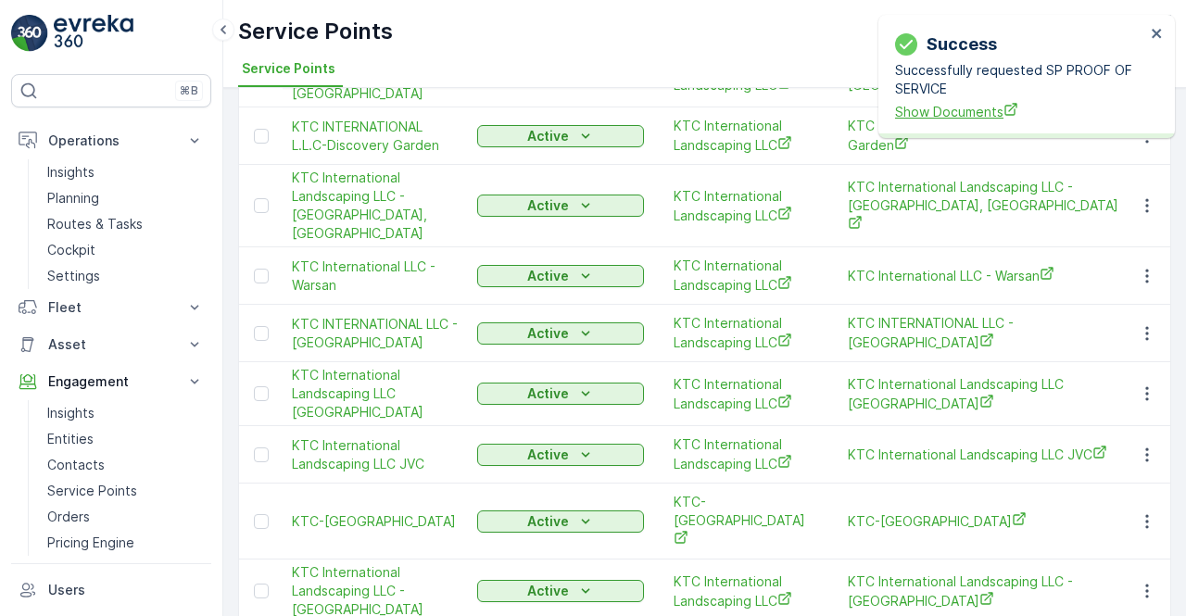
click at [954, 113] on span "Show Documents" at bounding box center [1020, 111] width 250 height 19
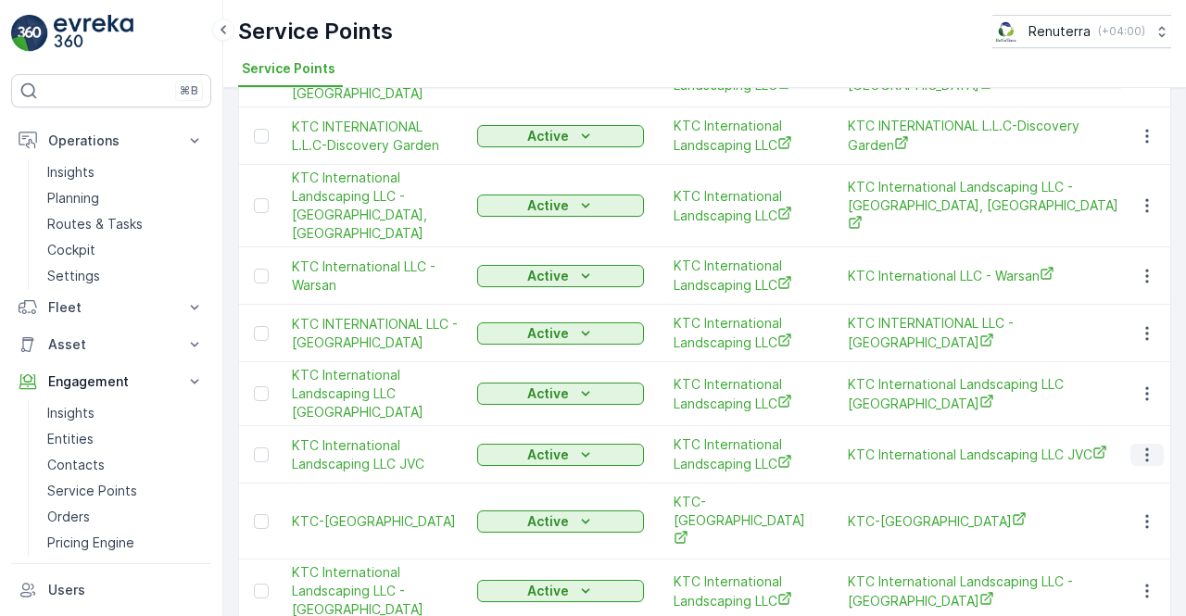
drag, startPoint x: 1144, startPoint y: 395, endPoint x: 1136, endPoint y: 401, distance: 10.0
click at [1139, 426] on td at bounding box center [1146, 454] width 50 height 57
click at [1141, 446] on icon "button" at bounding box center [1146, 455] width 19 height 19
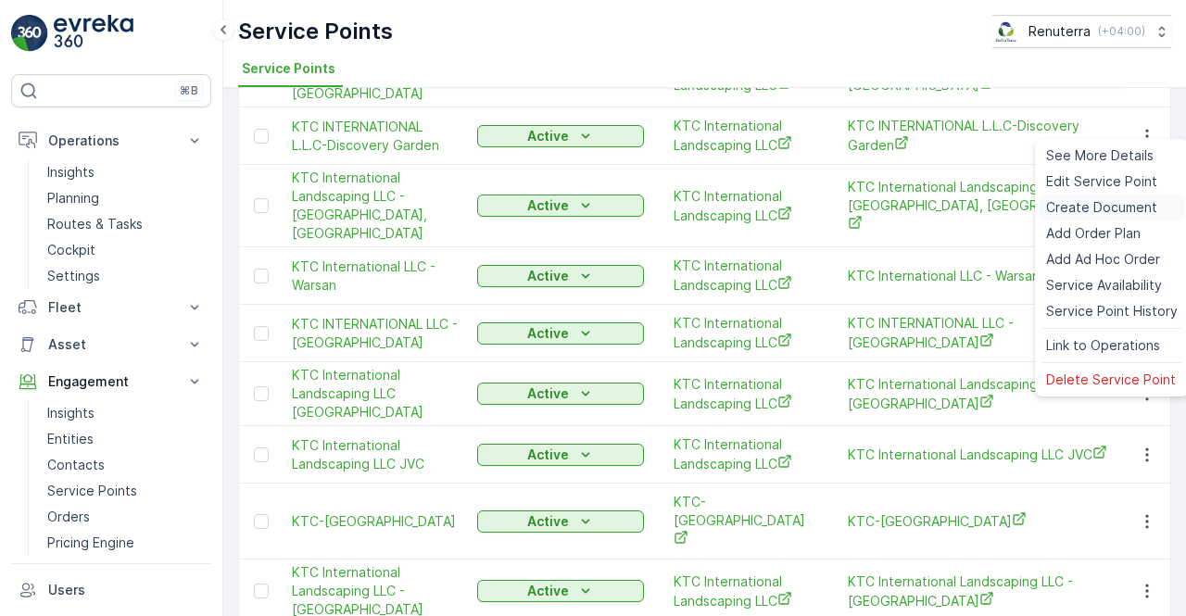
click at [1081, 206] on span "Create Document" at bounding box center [1101, 207] width 111 height 19
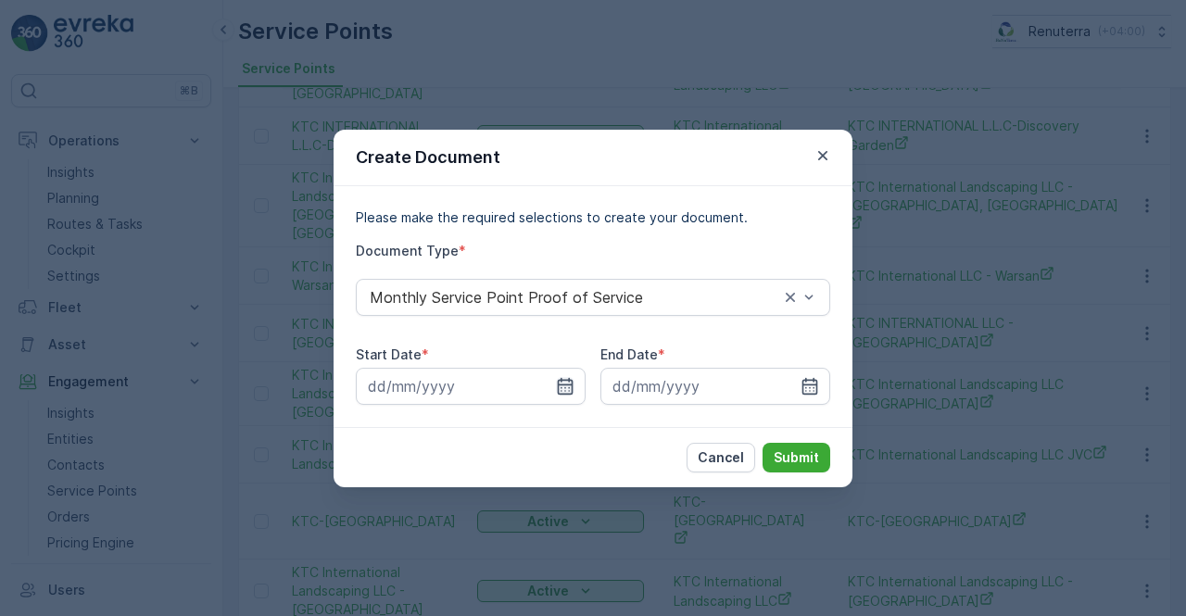
click at [563, 379] on icon "button" at bounding box center [565, 386] width 19 height 19
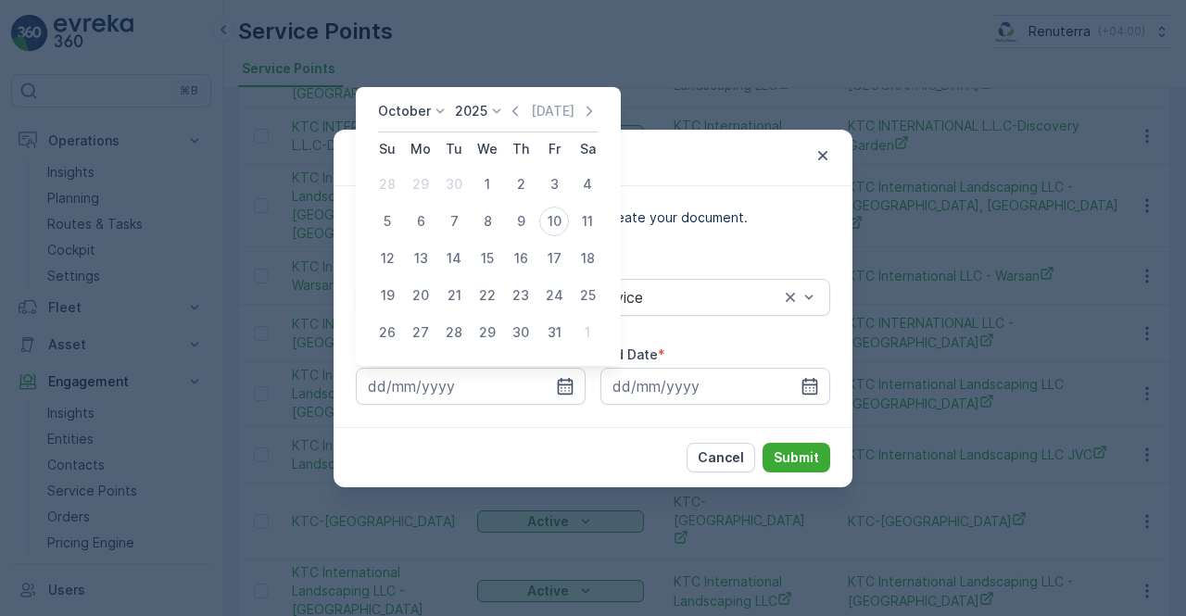
click at [524, 112] on icon "button" at bounding box center [515, 111] width 19 height 19
click at [424, 181] on div "1" at bounding box center [421, 184] width 30 height 30
type input "01.09.2025"
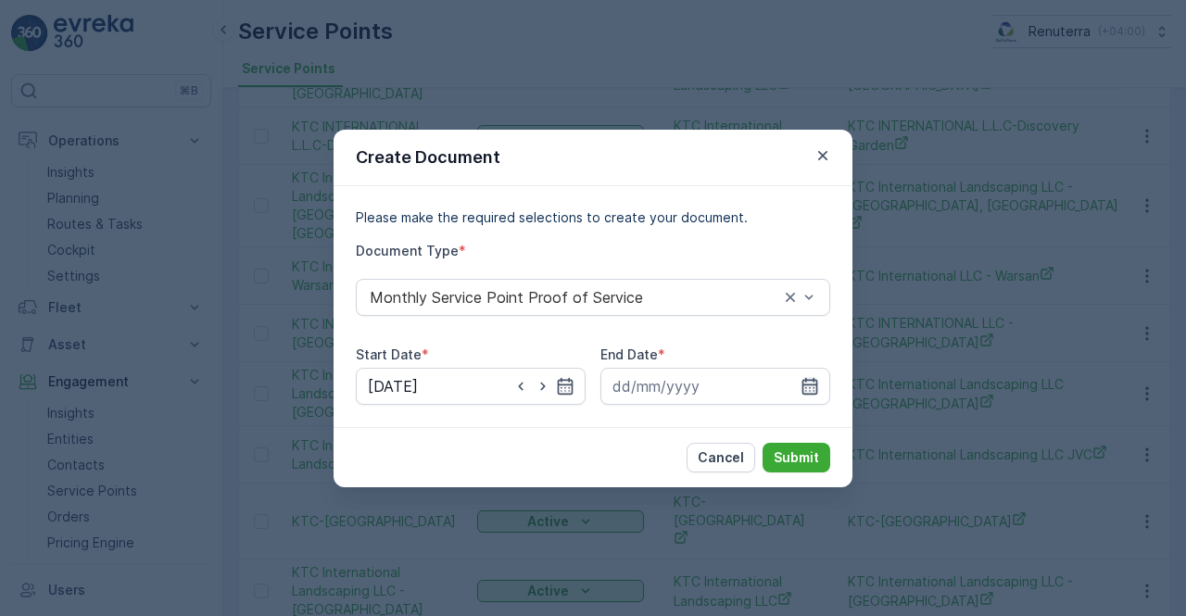
click at [812, 388] on icon "button" at bounding box center [809, 386] width 19 height 19
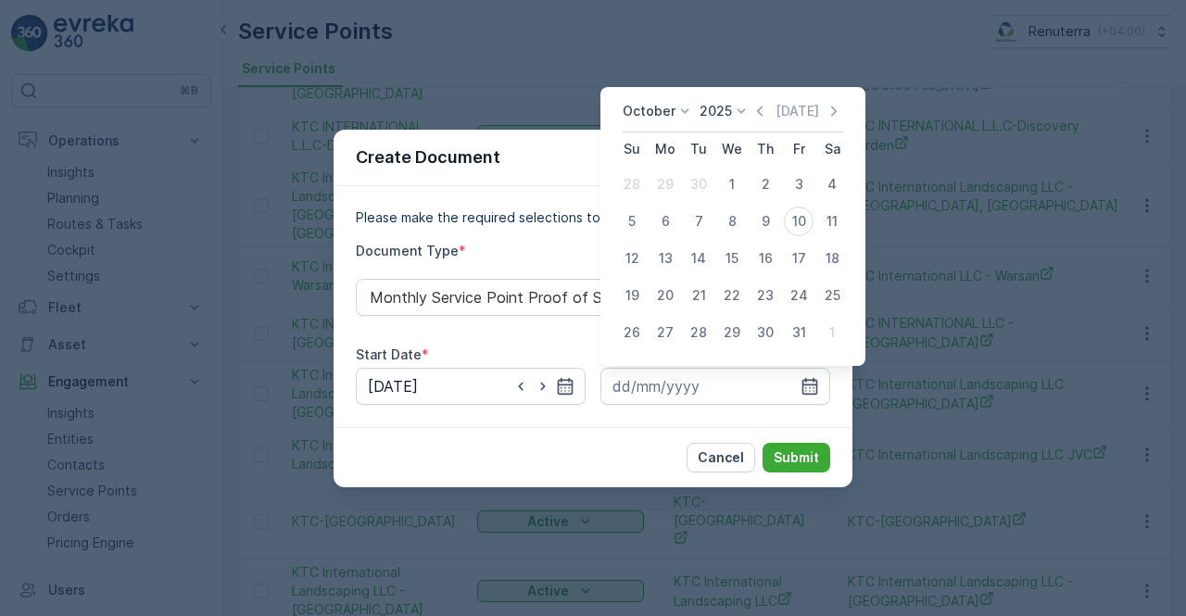
drag, startPoint x: 767, startPoint y: 107, endPoint x: 754, endPoint y: 147, distance: 42.8
click at [766, 107] on icon "button" at bounding box center [759, 111] width 19 height 19
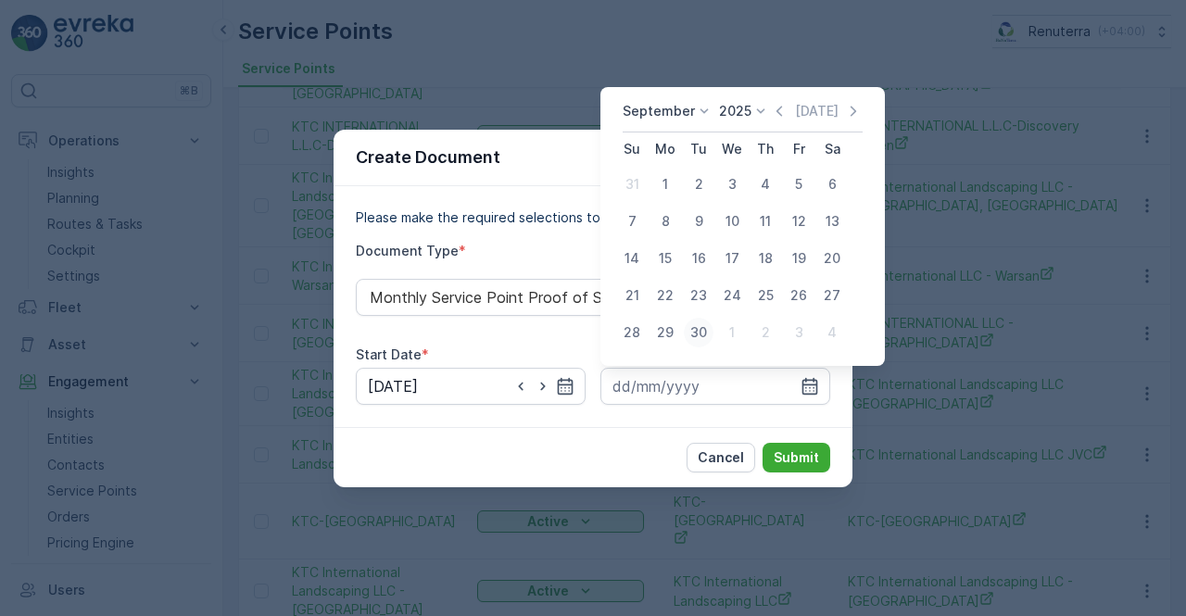
drag, startPoint x: 680, startPoint y: 342, endPoint x: 701, endPoint y: 334, distance: 22.6
click at [698, 334] on tr "28 29 30 1 2 3 4" at bounding box center [731, 332] width 233 height 37
click at [701, 334] on div "30" at bounding box center [699, 333] width 30 height 30
type input "30.09.2025"
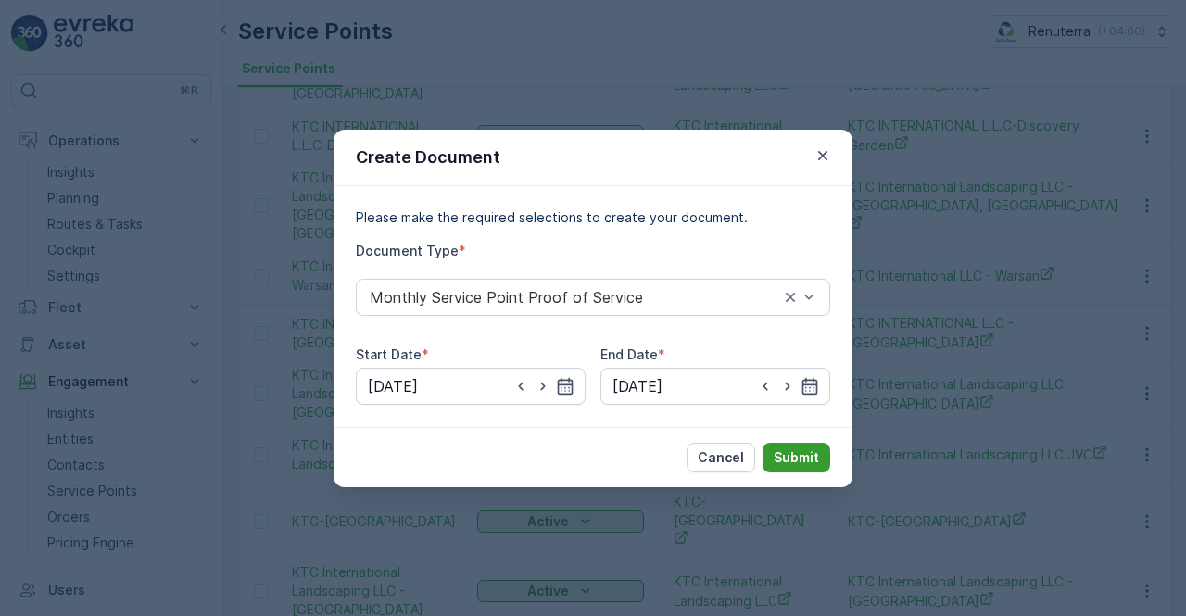
click at [782, 456] on p "Submit" at bounding box center [795, 457] width 45 height 19
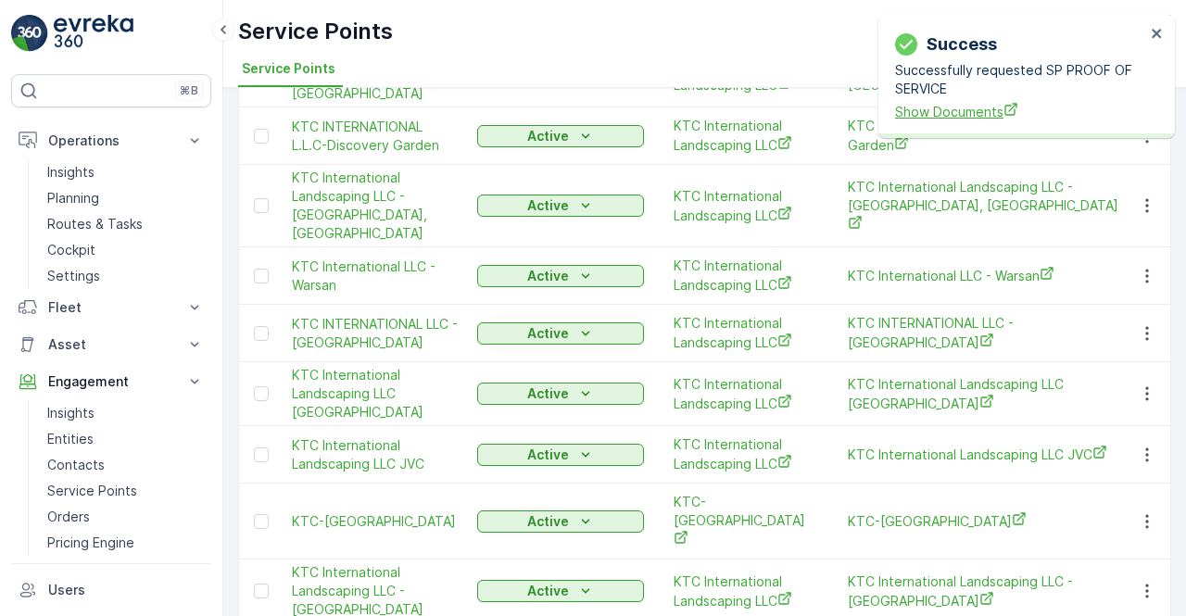
click at [945, 104] on span "Show Documents" at bounding box center [1020, 111] width 250 height 19
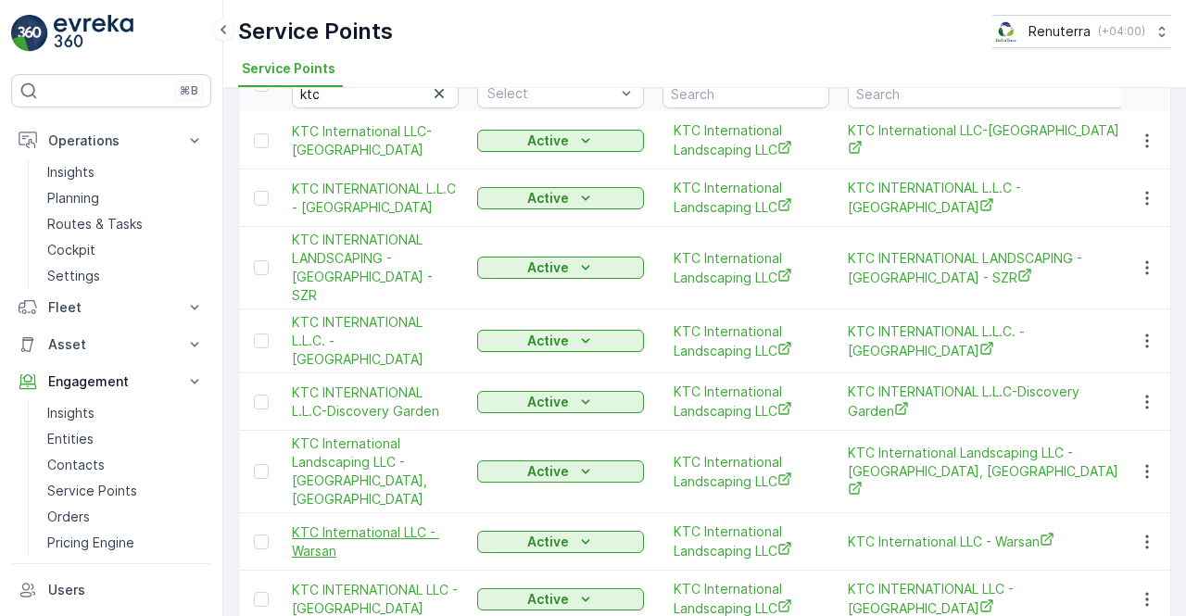
scroll to position [91, 0]
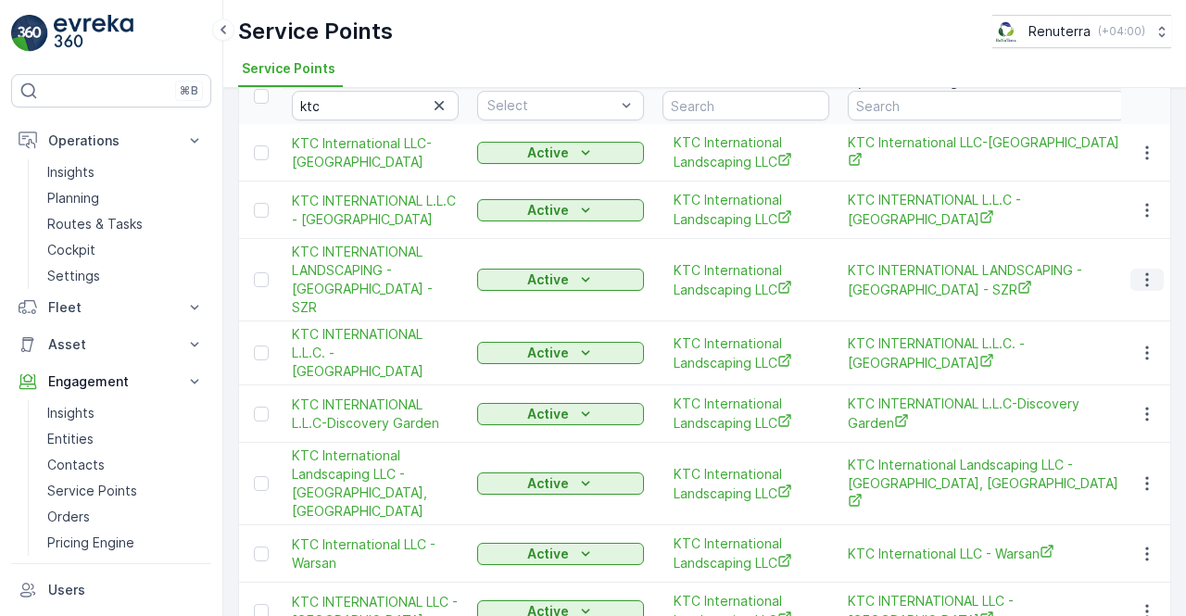
drag, startPoint x: 1150, startPoint y: 260, endPoint x: 1138, endPoint y: 271, distance: 16.4
click at [1150, 270] on icon "button" at bounding box center [1146, 279] width 19 height 19
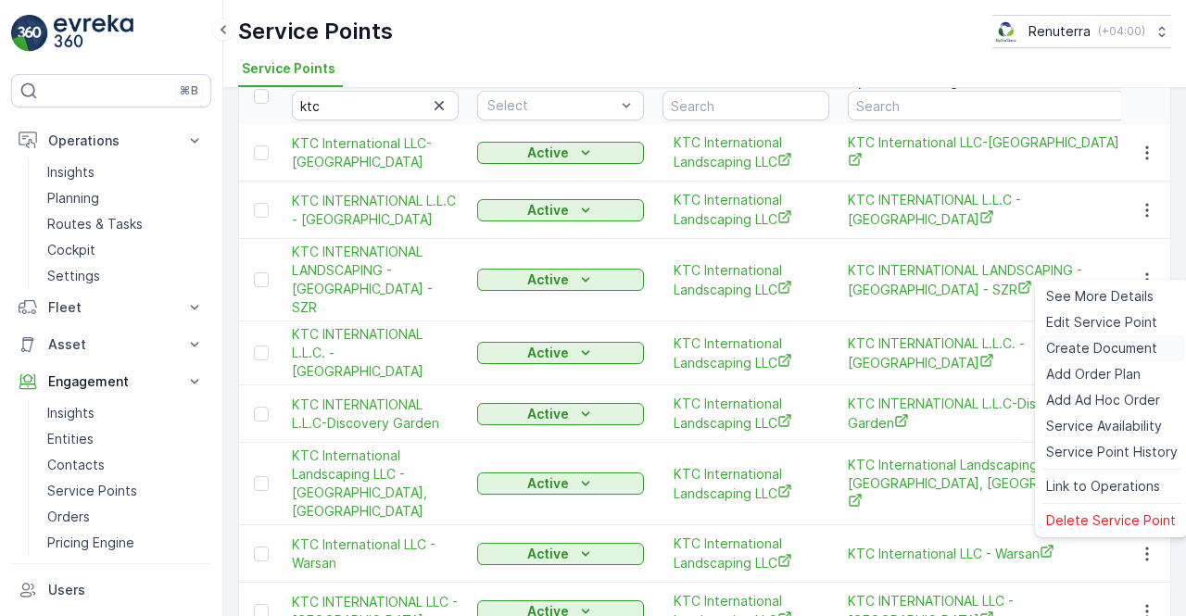
click at [1087, 348] on span "Create Document" at bounding box center [1101, 348] width 111 height 19
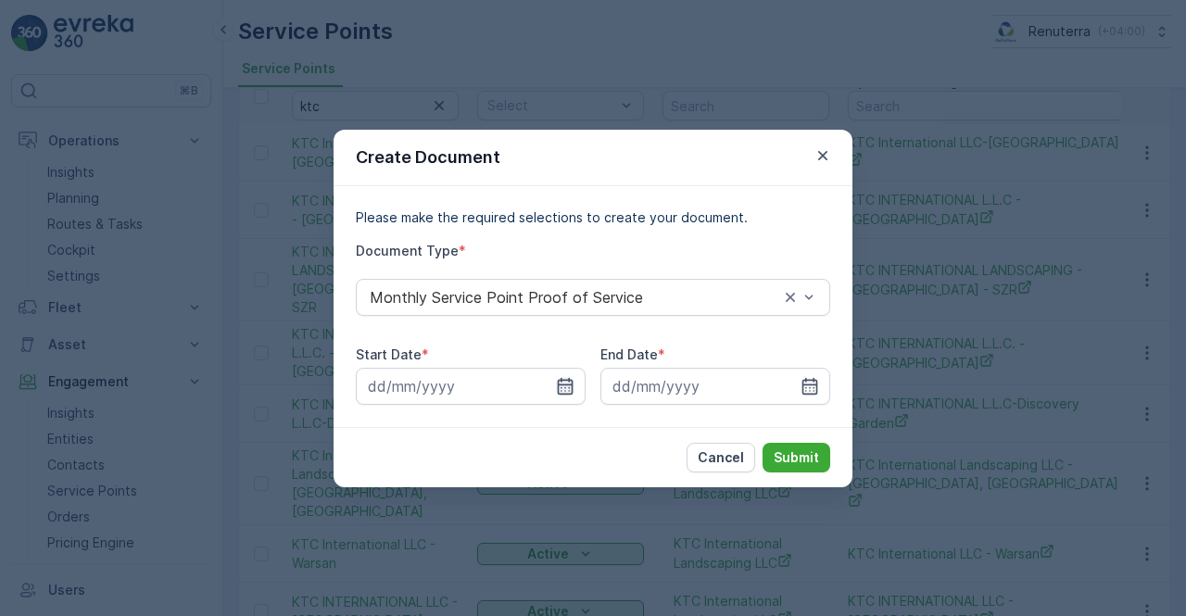
click at [565, 393] on icon "button" at bounding box center [566, 385] width 16 height 17
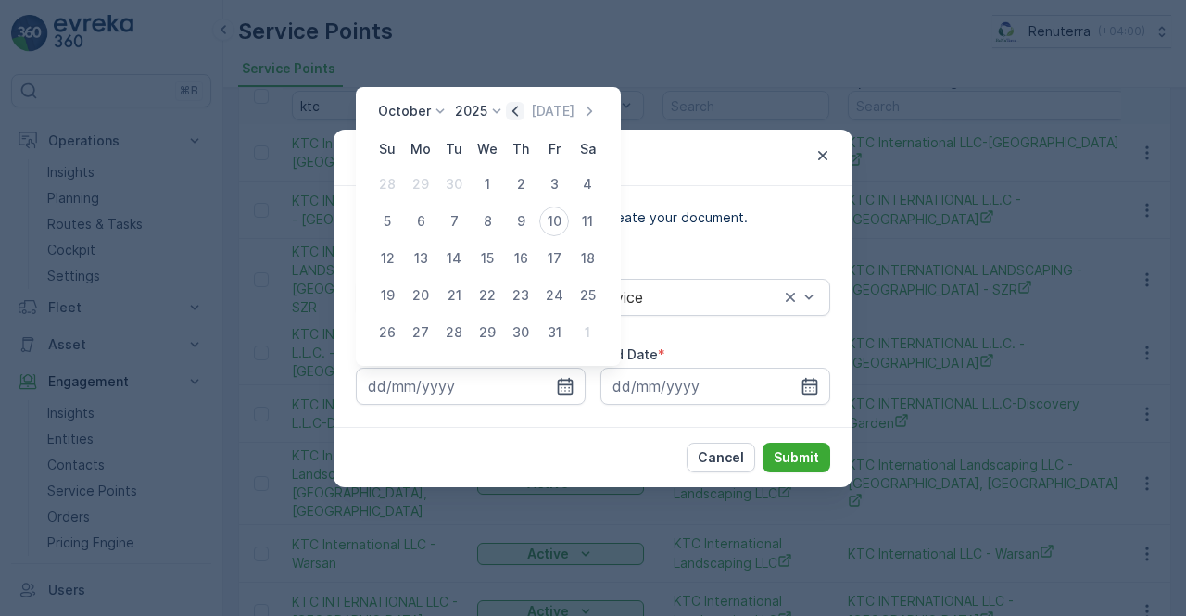
click at [514, 109] on icon "button" at bounding box center [515, 111] width 19 height 19
click at [428, 187] on div "1" at bounding box center [421, 184] width 30 height 30
type input "01.09.2025"
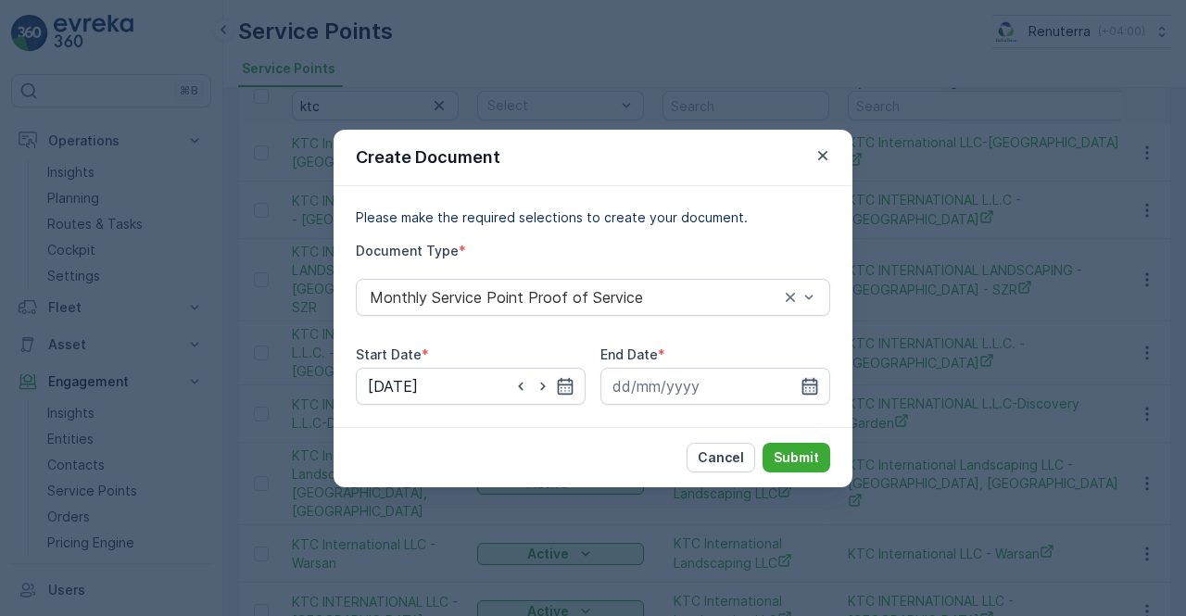
click at [811, 388] on icon "button" at bounding box center [809, 386] width 19 height 19
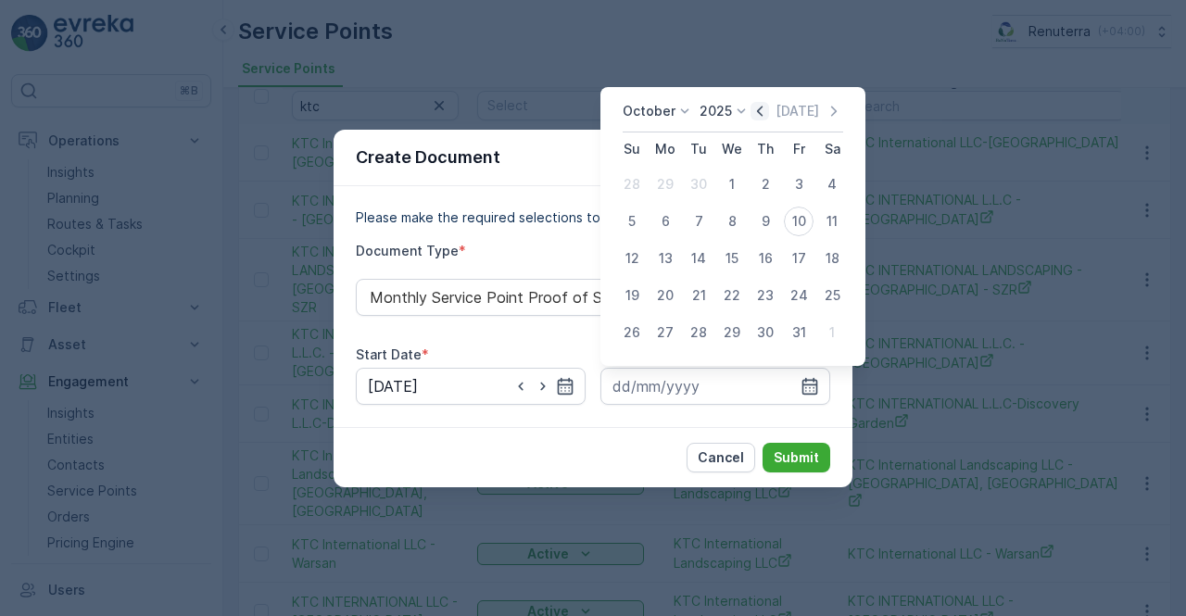
click at [769, 114] on icon "button" at bounding box center [759, 111] width 19 height 19
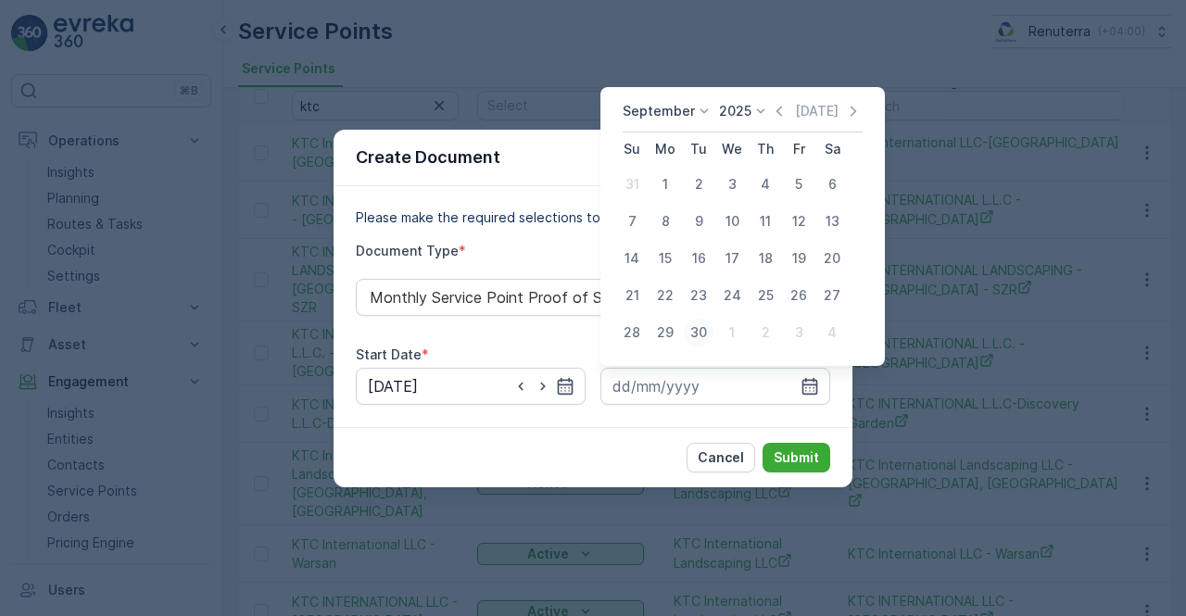
click at [700, 325] on div "30" at bounding box center [699, 333] width 30 height 30
type input "30.09.2025"
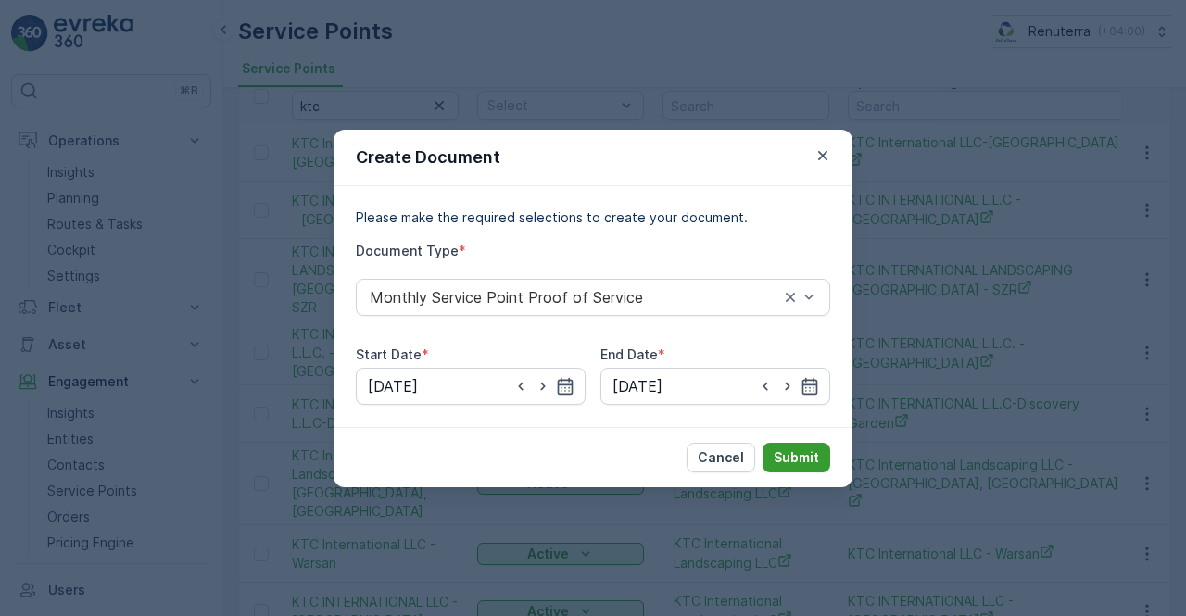
click at [792, 458] on p "Submit" at bounding box center [795, 457] width 45 height 19
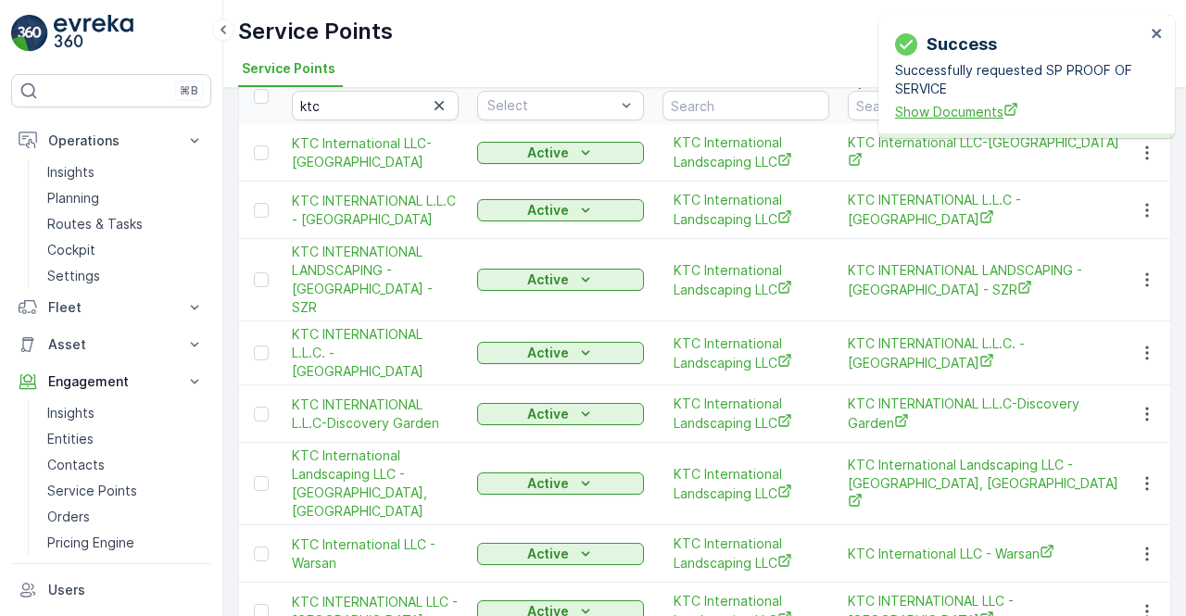
click at [960, 117] on span "Show Documents" at bounding box center [1020, 111] width 250 height 19
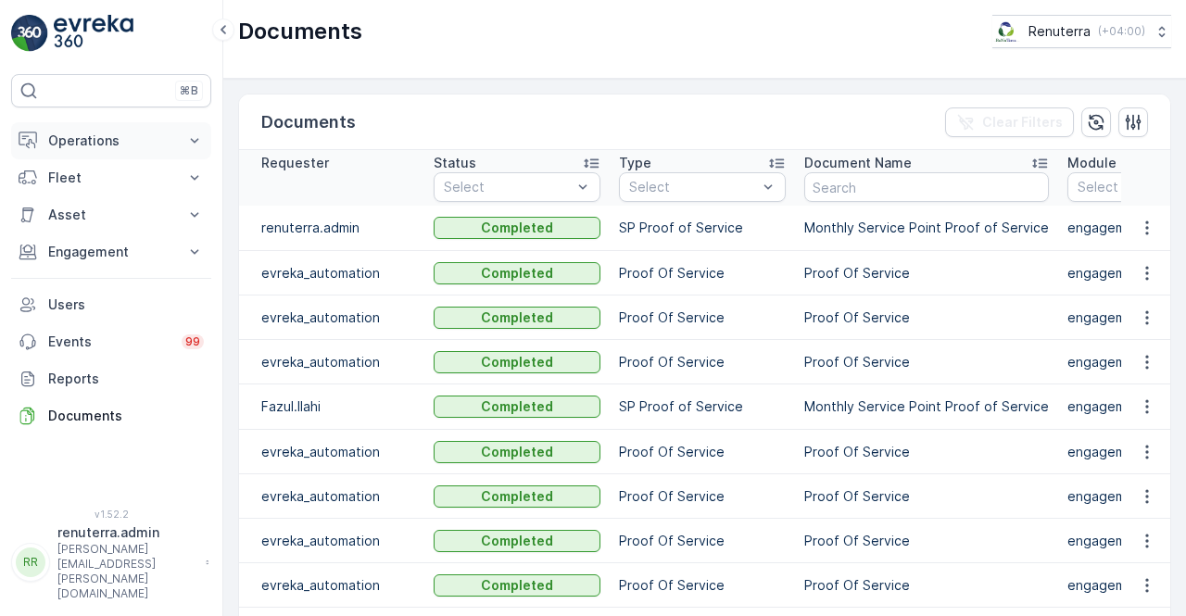
click at [130, 136] on p "Operations" at bounding box center [111, 141] width 126 height 19
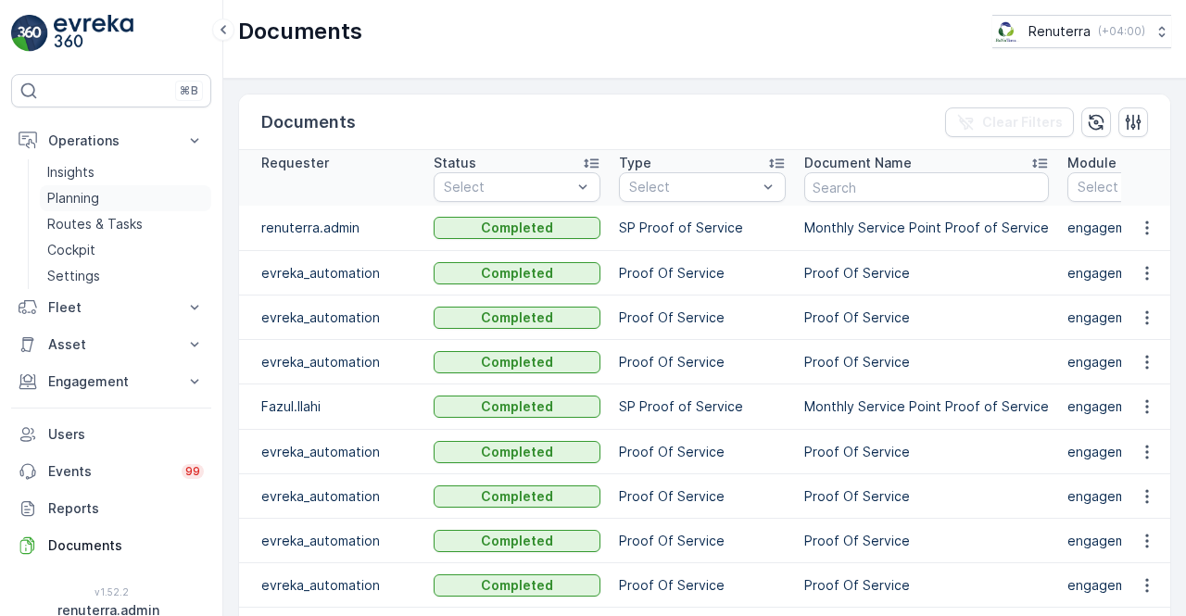
click at [98, 207] on link "Planning" at bounding box center [125, 198] width 171 height 26
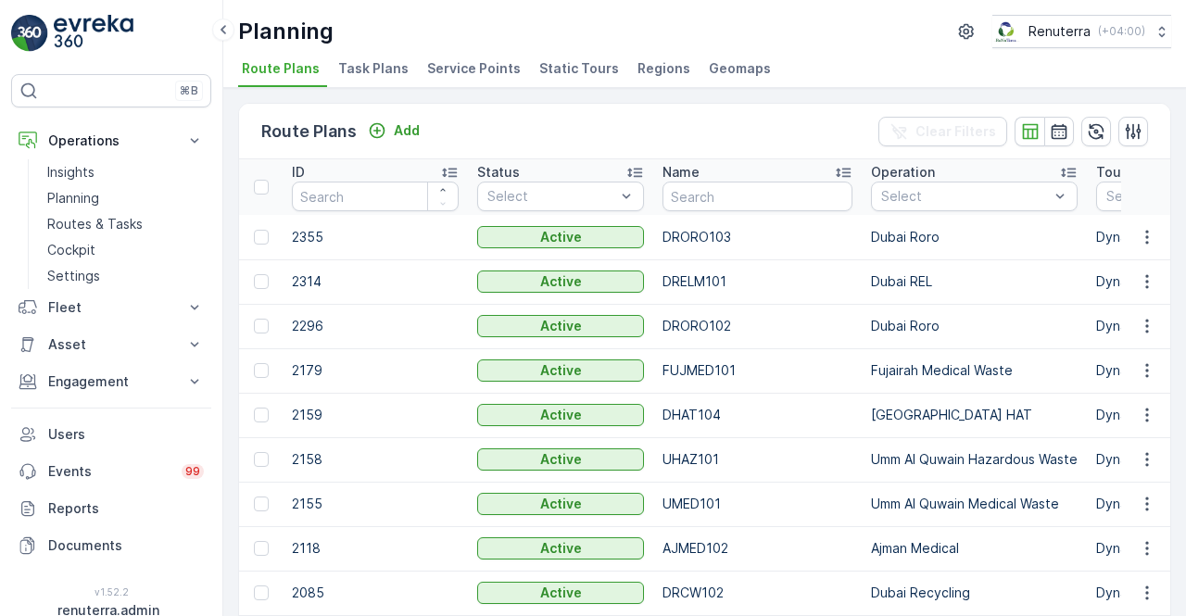
click at [480, 73] on span "Service Points" at bounding box center [474, 68] width 94 height 19
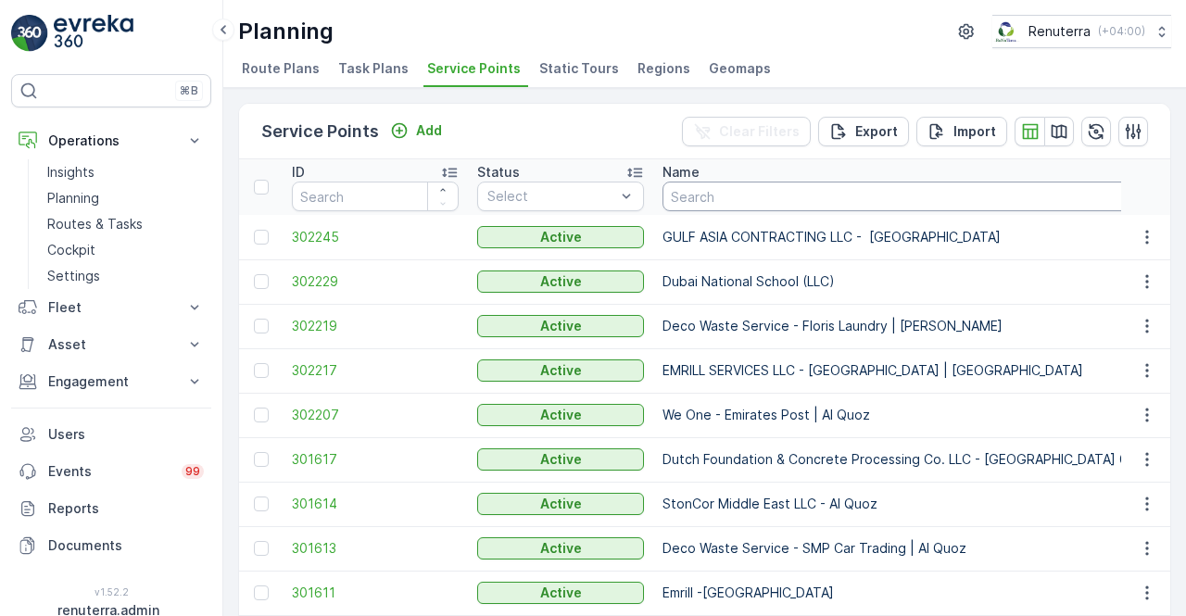
click at [700, 188] on input "text" at bounding box center [962, 197] width 601 height 30
type input "desr"
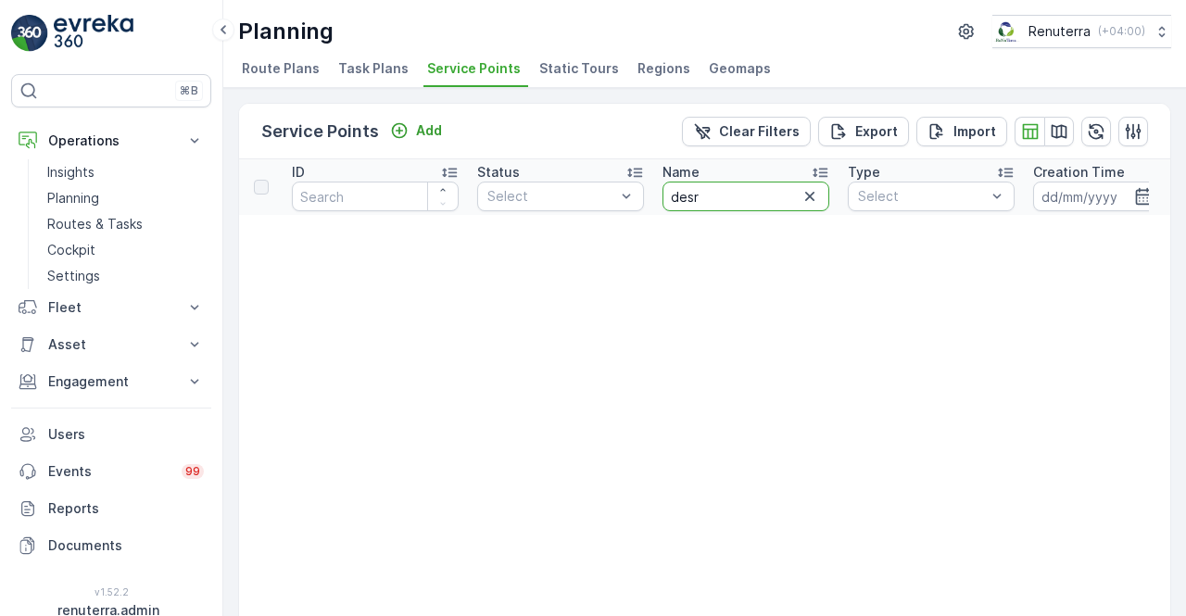
click at [722, 197] on input "desr" at bounding box center [745, 197] width 167 height 30
type input "desert"
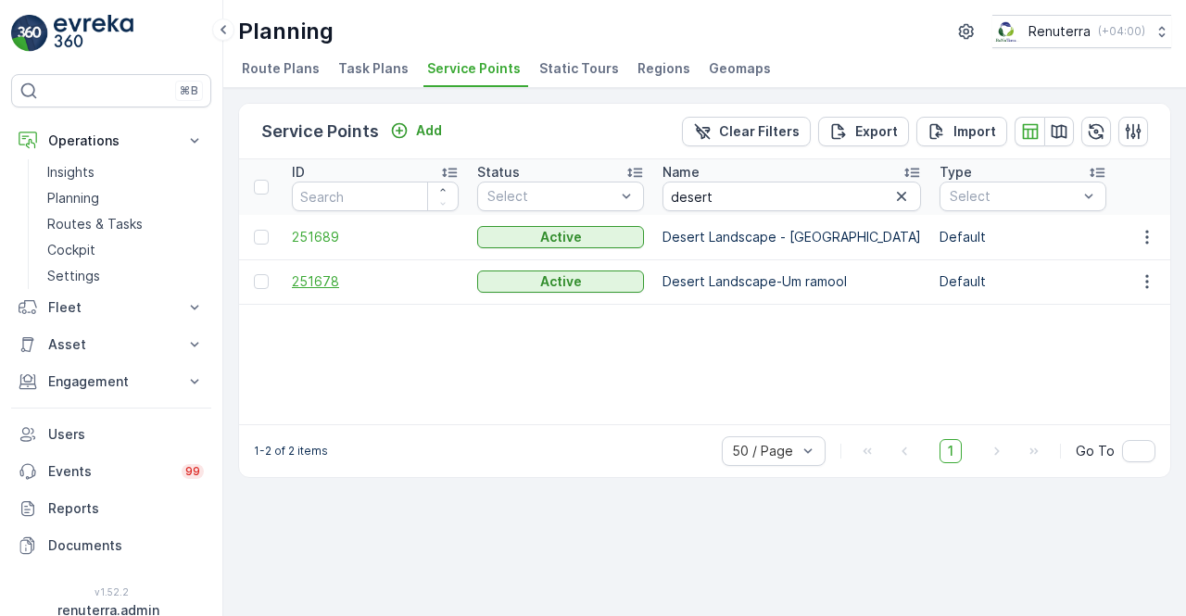
click at [324, 274] on span "251678" at bounding box center [375, 281] width 167 height 19
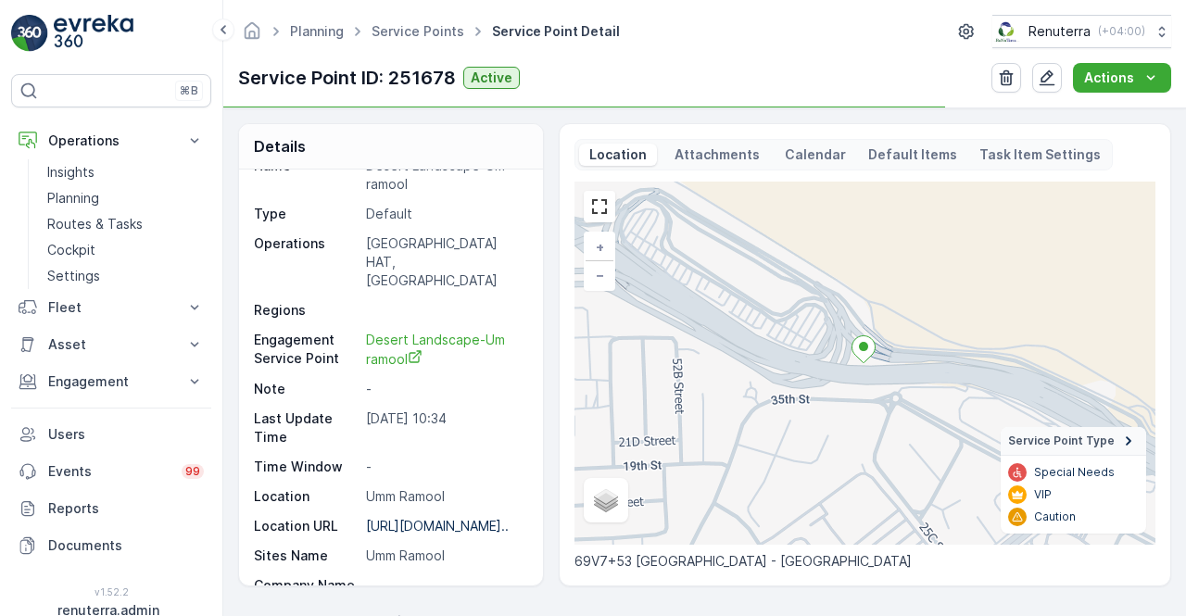
scroll to position [93, 0]
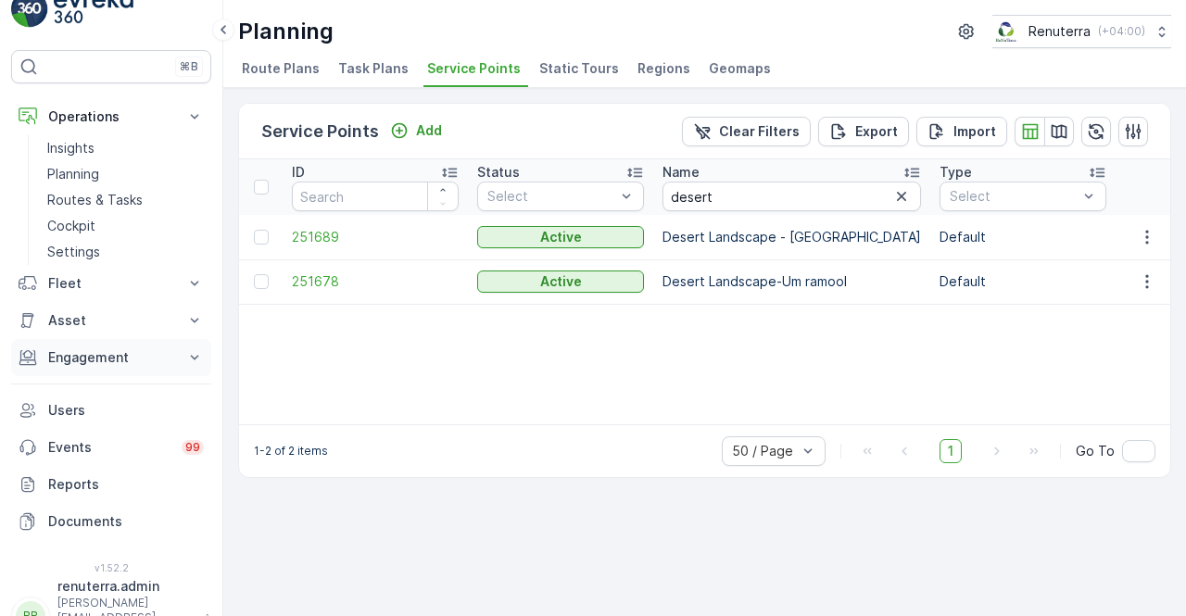
scroll to position [37, 0]
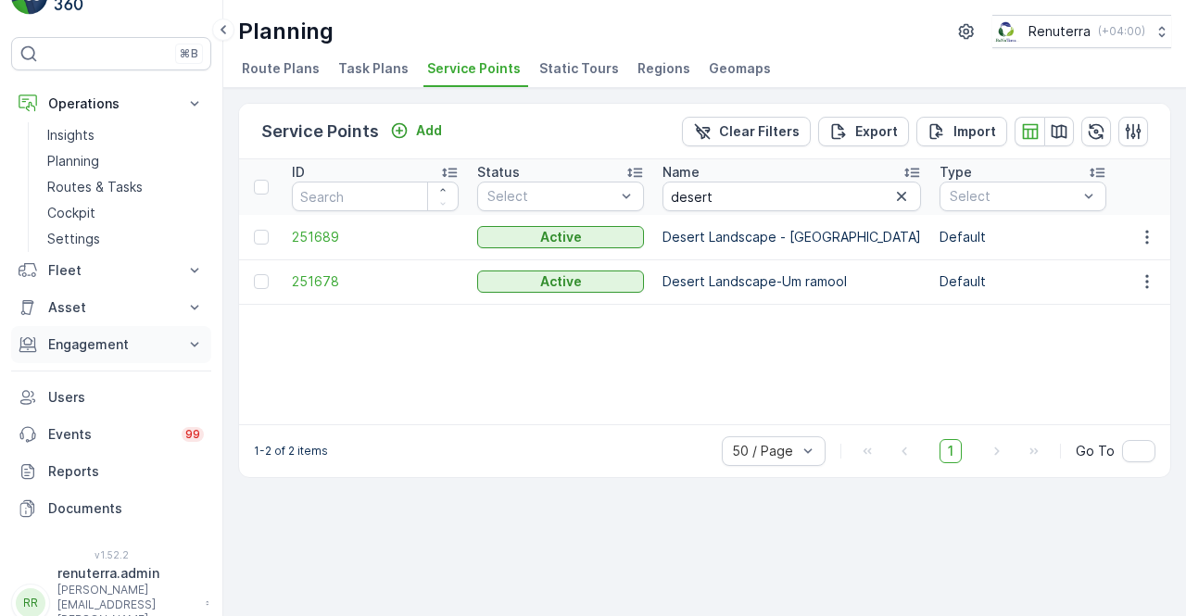
click at [185, 343] on icon at bounding box center [194, 344] width 19 height 19
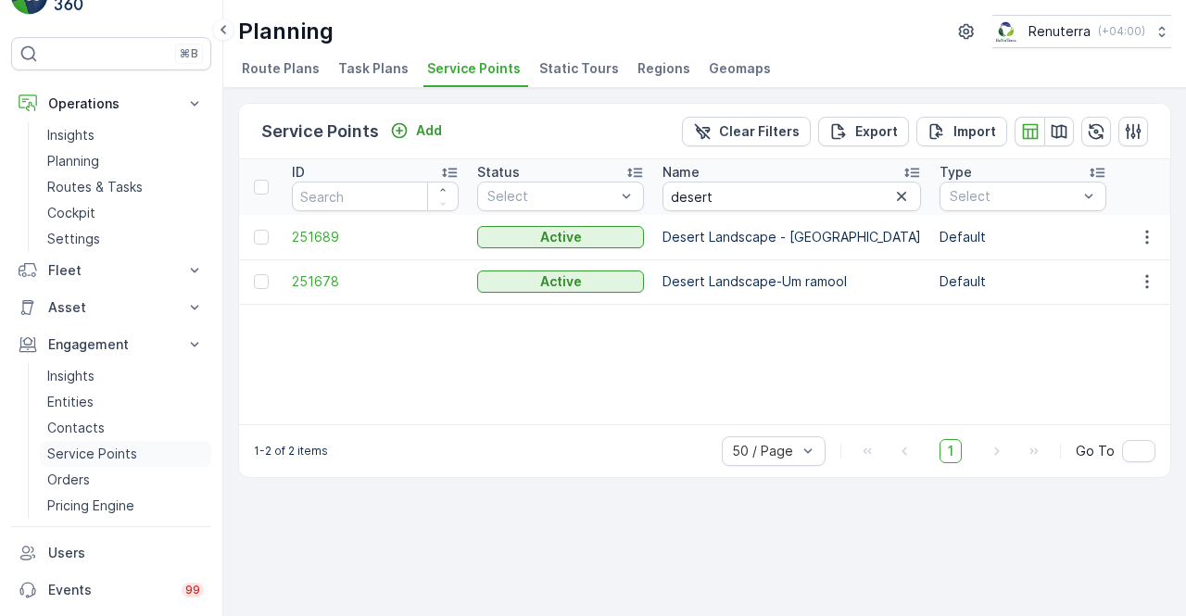
click at [120, 455] on p "Service Points" at bounding box center [92, 454] width 90 height 19
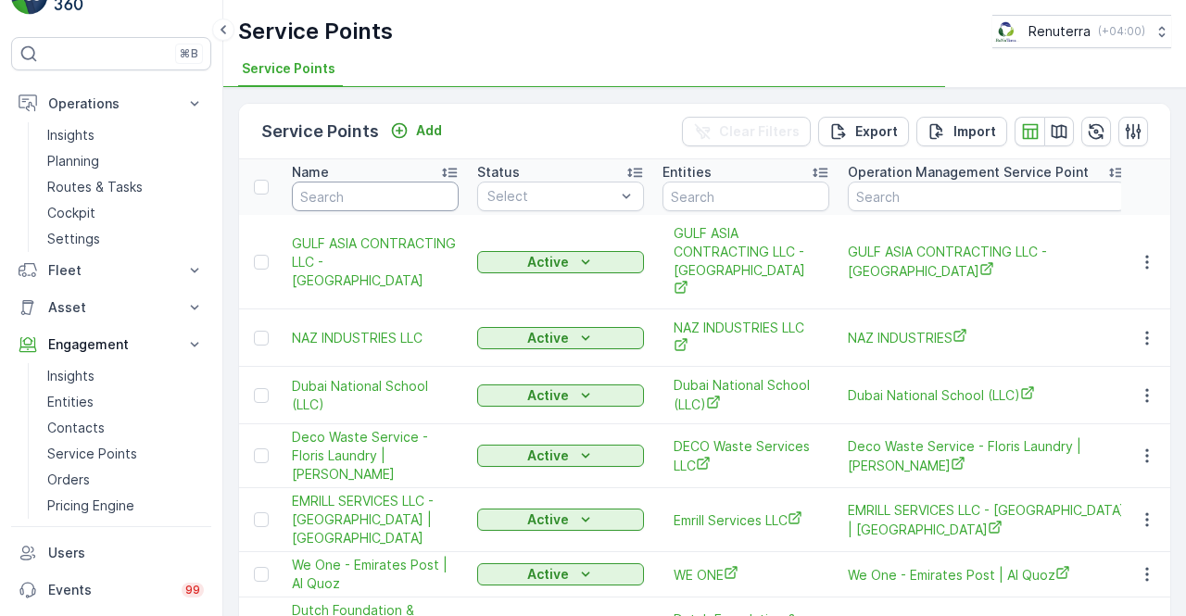
click at [345, 193] on input "text" at bounding box center [375, 197] width 167 height 30
type input "s"
drag, startPoint x: 345, startPoint y: 193, endPoint x: 354, endPoint y: 173, distance: 21.5
click at [354, 173] on th "Name s" at bounding box center [374, 187] width 185 height 56
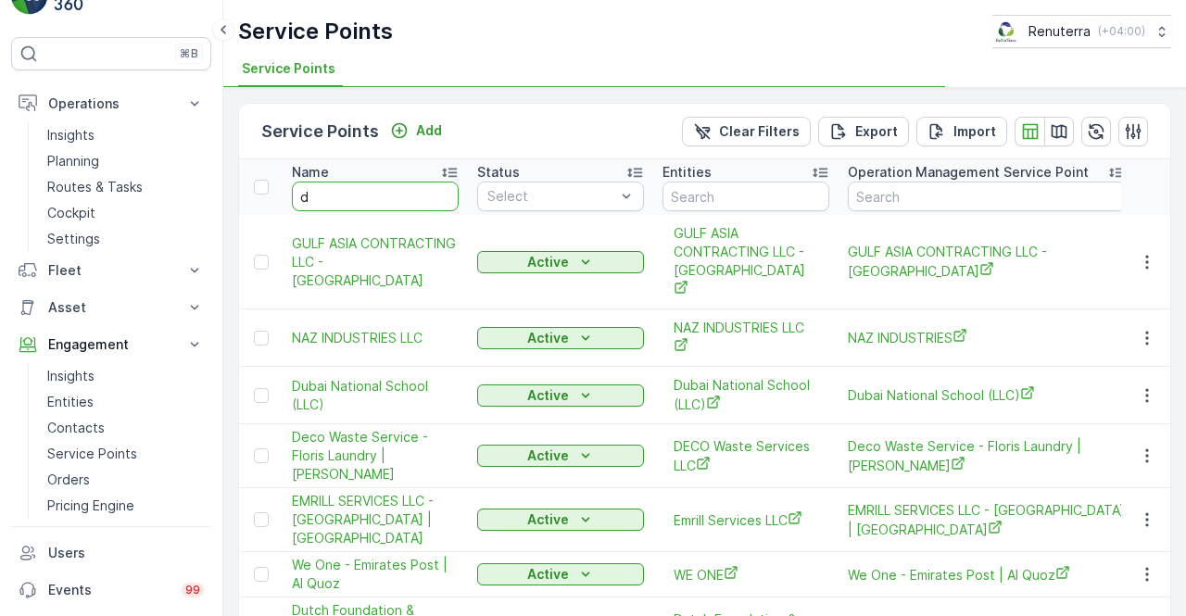
type input "de"
type input "deser"
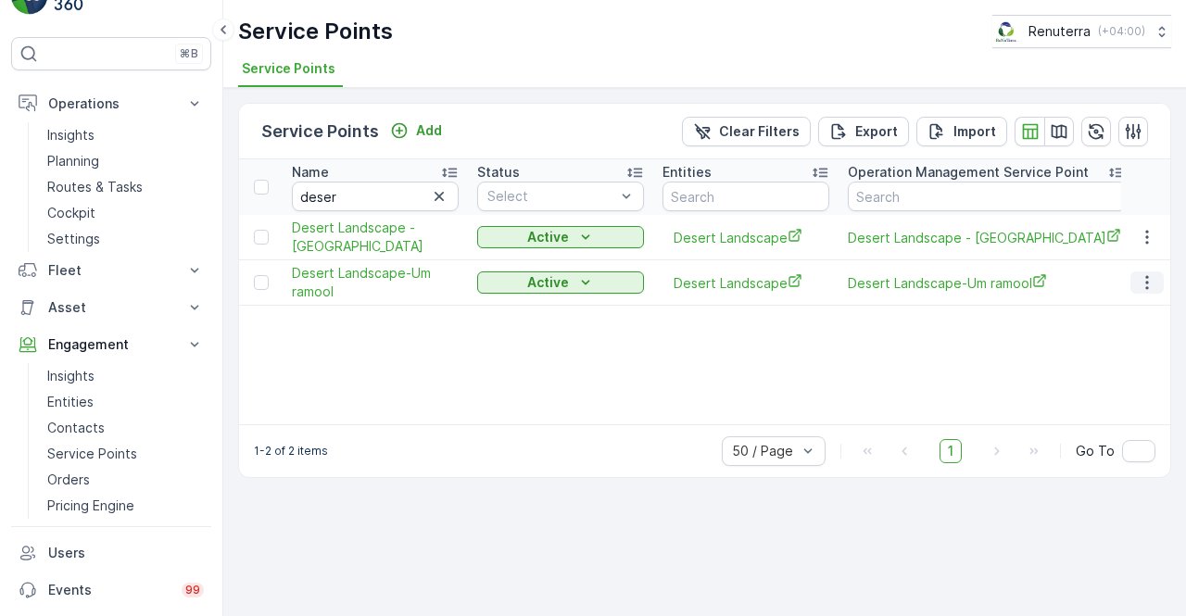
click at [1147, 283] on icon "button" at bounding box center [1146, 282] width 19 height 19
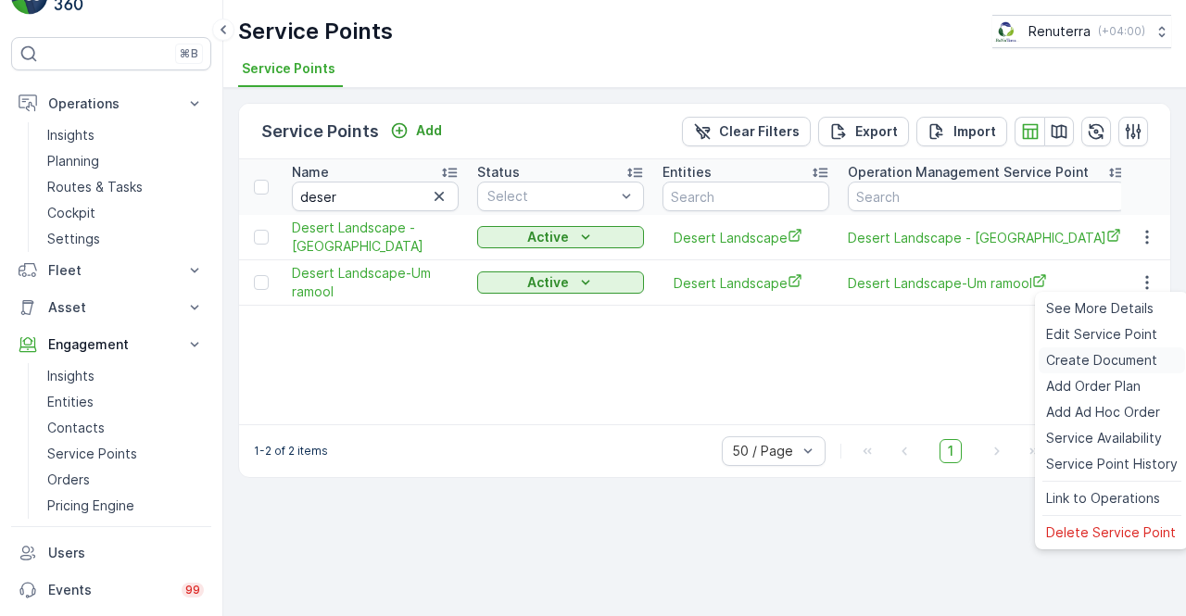
click at [1099, 356] on span "Create Document" at bounding box center [1101, 360] width 111 height 19
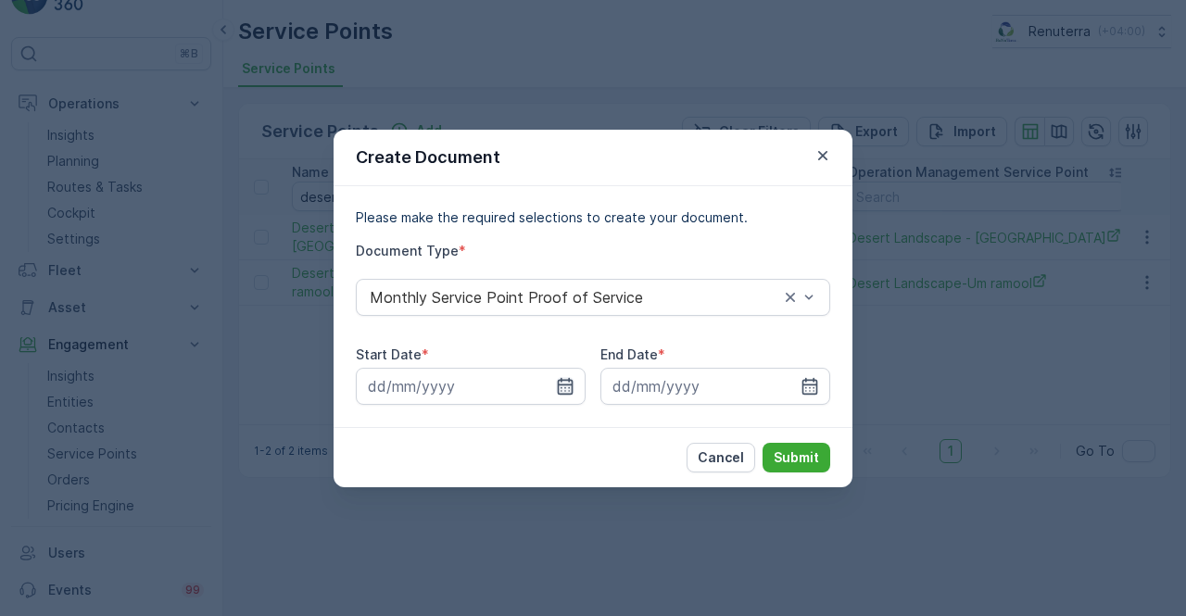
click at [569, 383] on icon "button" at bounding box center [566, 385] width 16 height 17
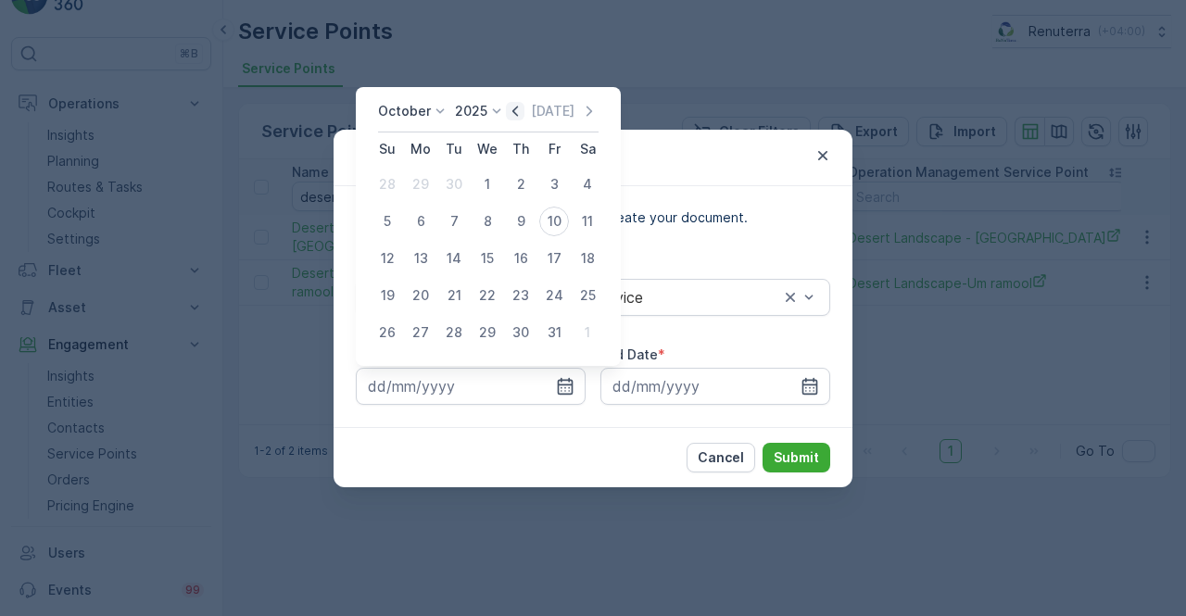
click at [519, 117] on icon "button" at bounding box center [515, 111] width 19 height 19
click at [421, 185] on div "1" at bounding box center [421, 184] width 30 height 30
type input "01.09.2025"
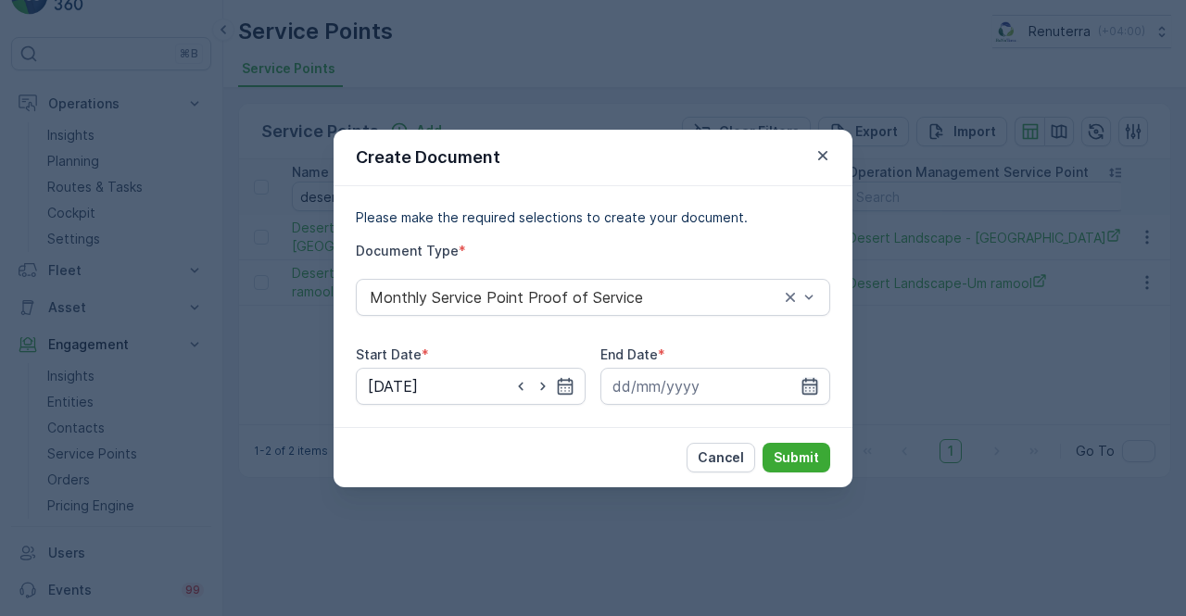
click at [803, 383] on icon "button" at bounding box center [810, 385] width 16 height 17
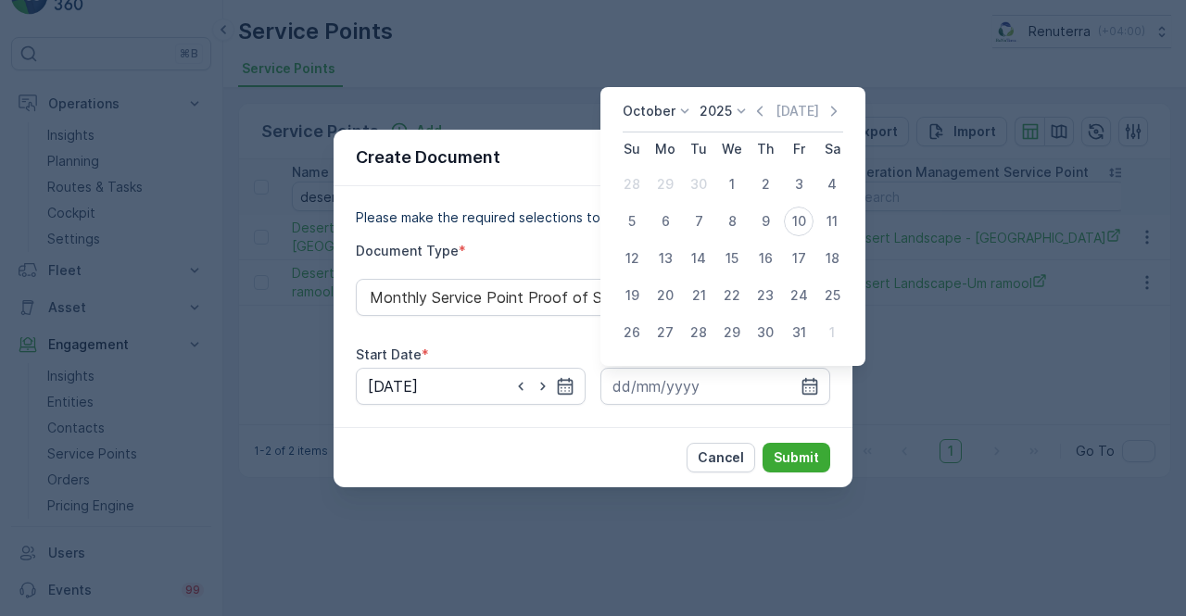
click at [759, 117] on icon "button" at bounding box center [759, 111] width 19 height 19
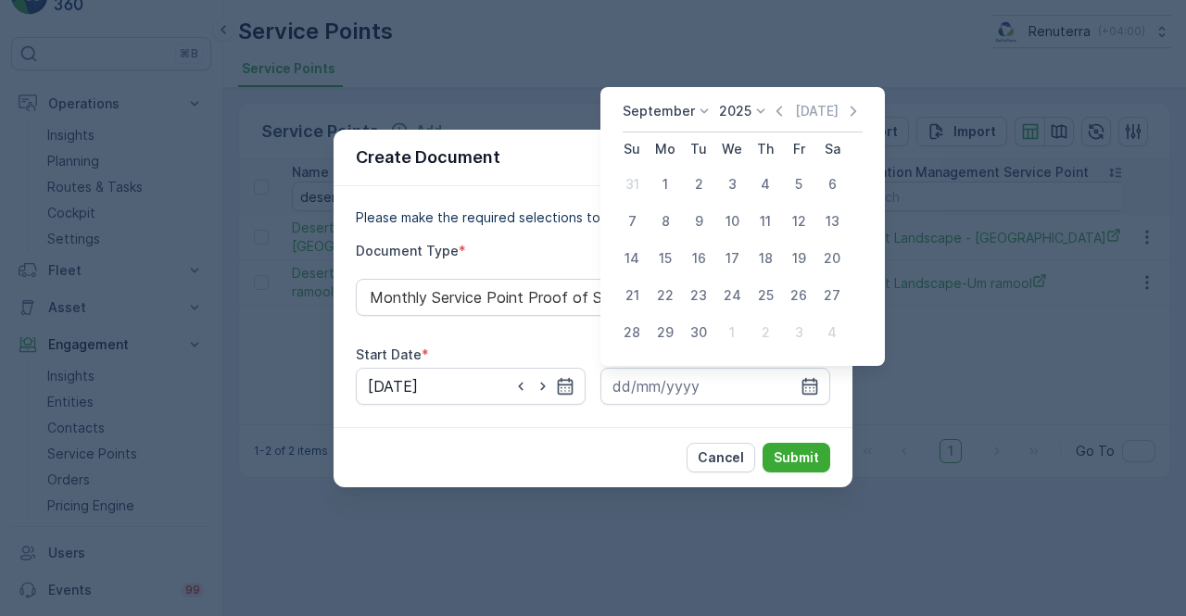
drag, startPoint x: 698, startPoint y: 323, endPoint x: 700, endPoint y: 358, distance: 35.2
click at [698, 325] on div "30" at bounding box center [699, 333] width 30 height 30
type input "30.09.2025"
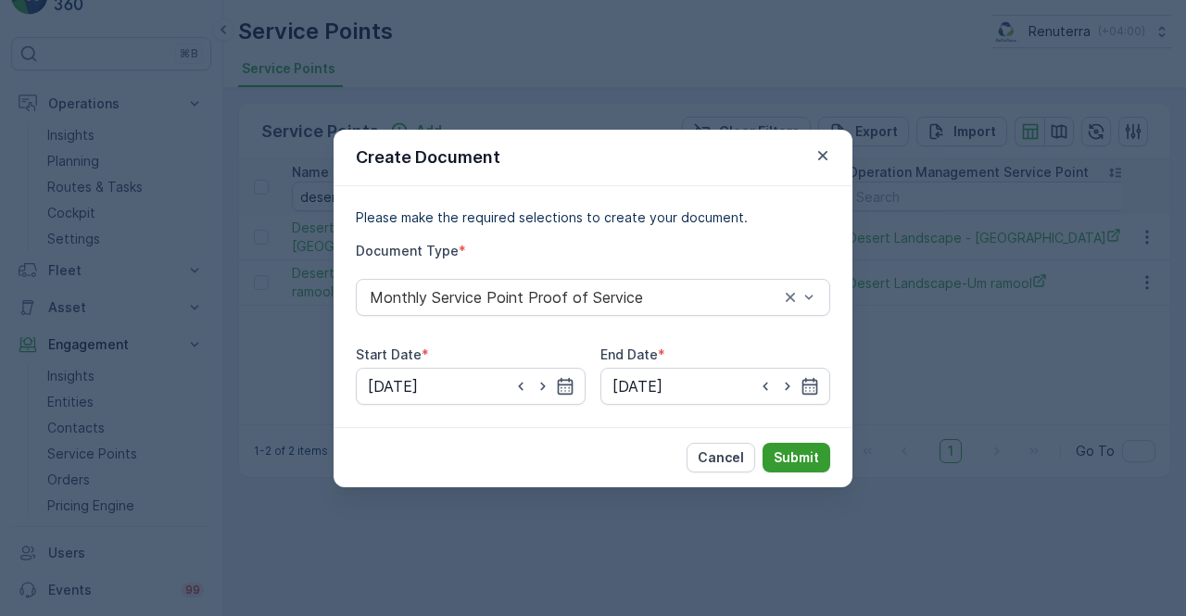
click at [789, 450] on p "Submit" at bounding box center [795, 457] width 45 height 19
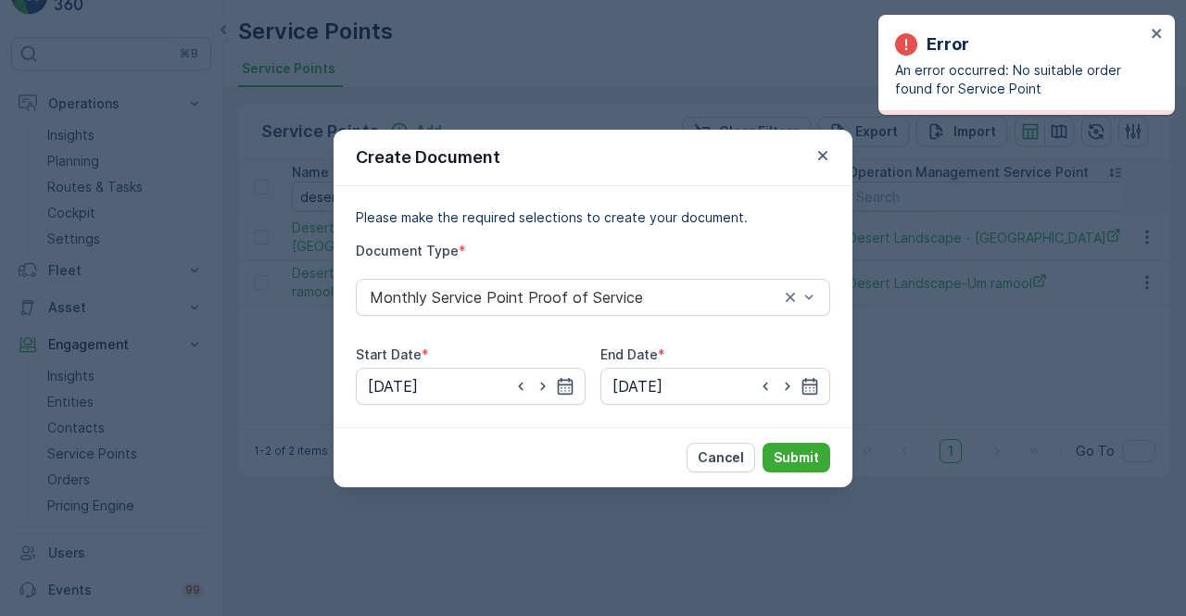
click at [1141, 38] on div "Error" at bounding box center [1020, 44] width 250 height 26
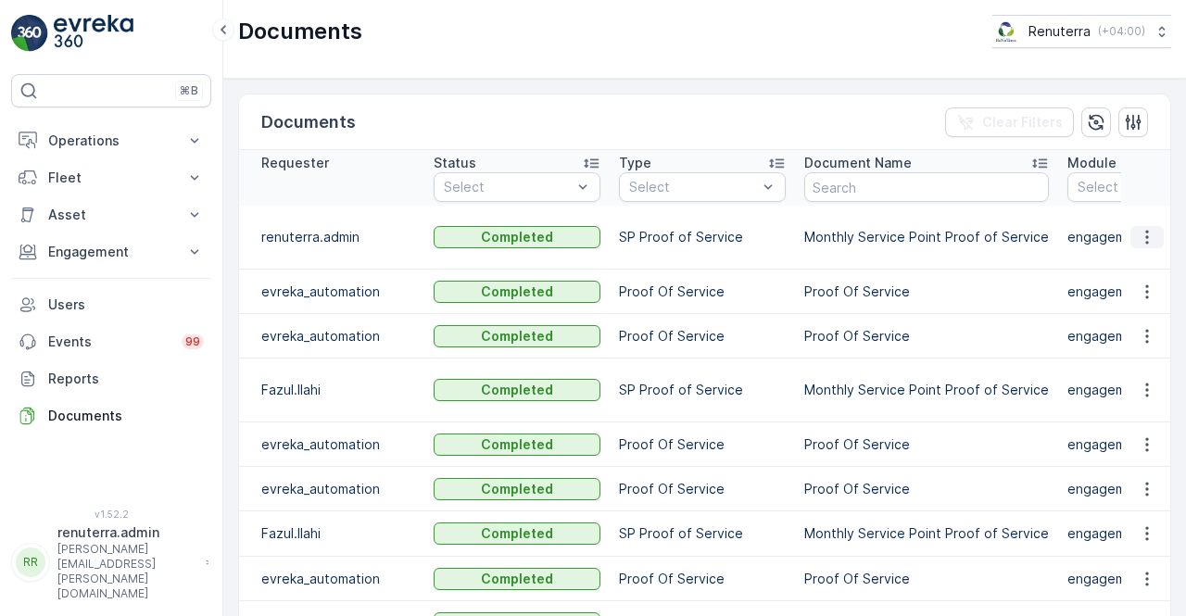
click at [1139, 234] on icon "button" at bounding box center [1146, 237] width 19 height 19
click at [1135, 256] on span "See Details" at bounding box center [1141, 254] width 71 height 19
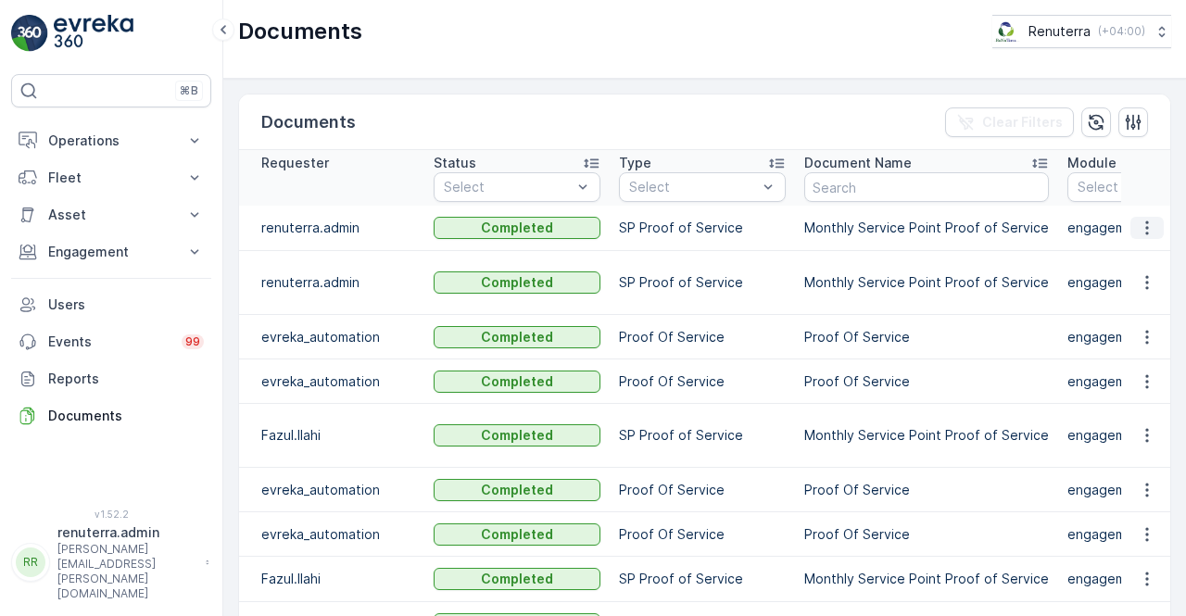
click at [1145, 224] on icon "button" at bounding box center [1146, 228] width 19 height 19
click at [1132, 255] on span "See Details" at bounding box center [1141, 254] width 71 height 19
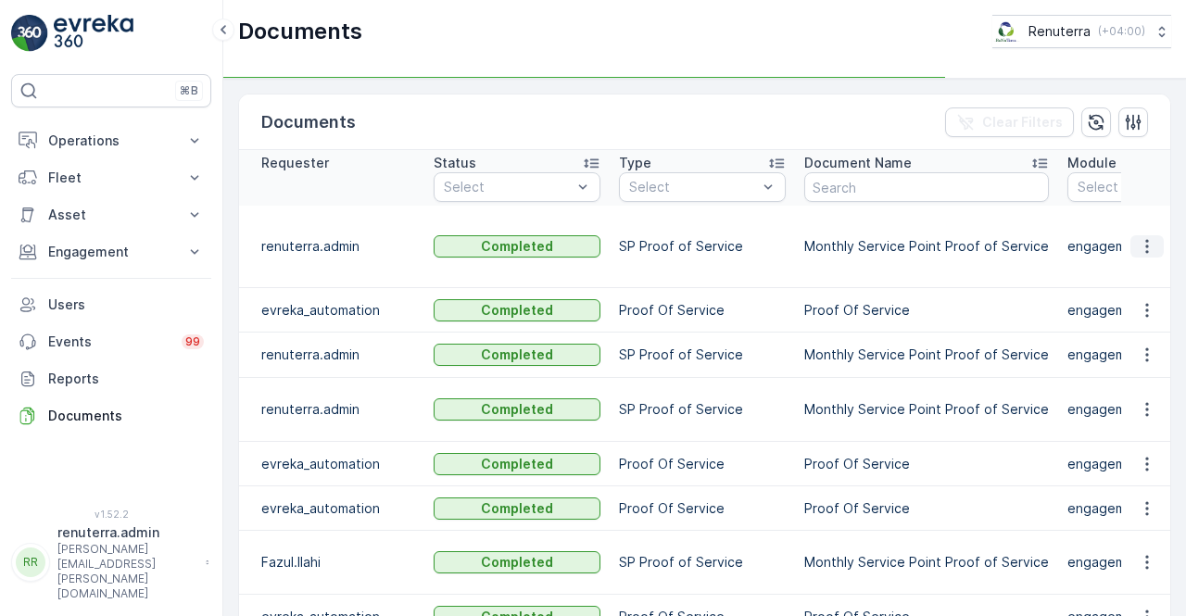
click at [1132, 246] on button "button" at bounding box center [1146, 246] width 33 height 22
click at [1129, 255] on span "See Details" at bounding box center [1141, 263] width 71 height 19
